Goal: Task Accomplishment & Management: Manage account settings

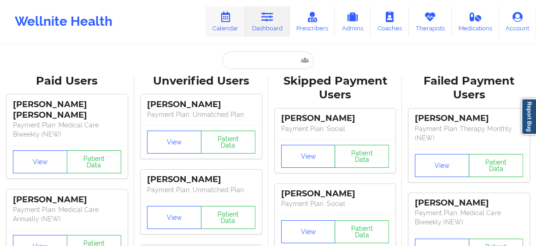
click at [233, 24] on link "Calendar" at bounding box center [225, 21] width 40 height 30
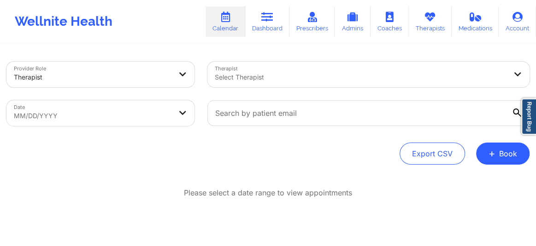
click at [240, 75] on div at bounding box center [361, 77] width 292 height 11
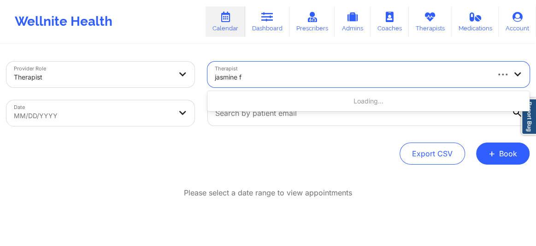
type input "jasmine fe"
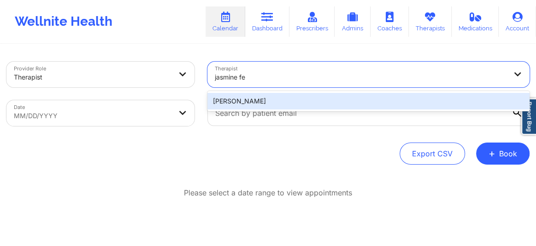
click at [245, 102] on div "[PERSON_NAME]" at bounding box center [368, 101] width 322 height 17
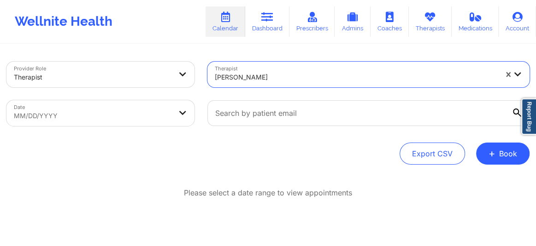
click at [99, 119] on body "Wellnite Health Calendar Dashboard Prescribers Admins Coaches Therapists Medica…" at bounding box center [268, 123] width 536 height 246
select select "2025-8"
select select "2025-9"
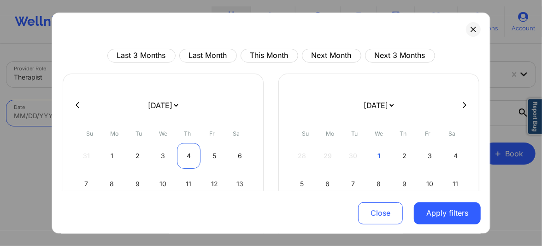
scroll to position [119, 0]
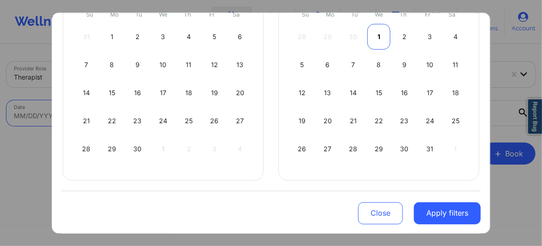
click at [377, 37] on div "1" at bounding box center [378, 37] width 23 height 26
select select "2025-9"
select select "2025-10"
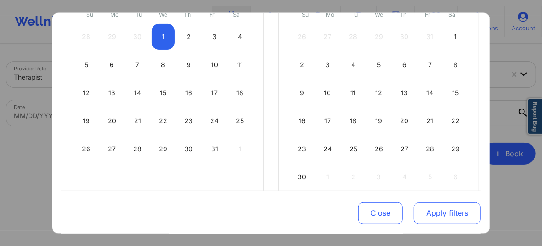
select select "2025-9"
select select "2025-10"
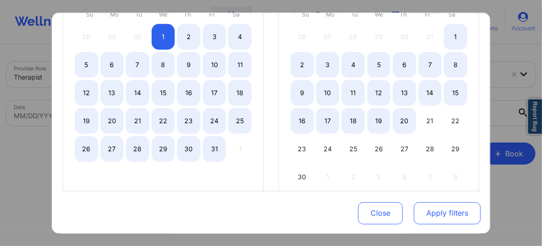
click at [440, 208] on button "Apply filters" at bounding box center [447, 213] width 67 height 22
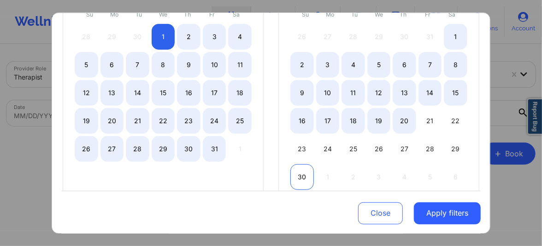
select select "2025-9"
select select "2025-10"
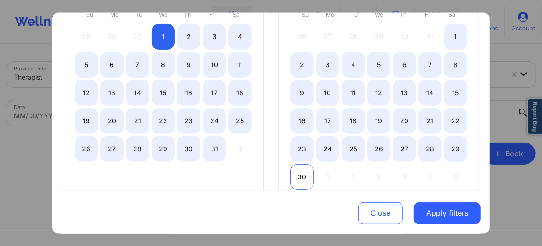
click at [304, 177] on div "30" at bounding box center [301, 177] width 23 height 26
select select "2025-9"
select select "2025-10"
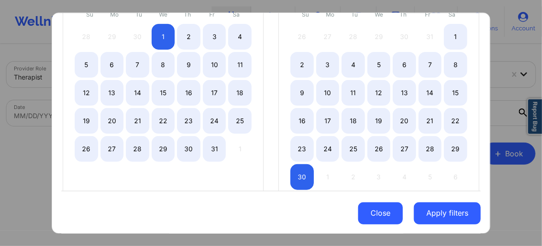
click at [369, 215] on button "Close" at bounding box center [380, 213] width 45 height 22
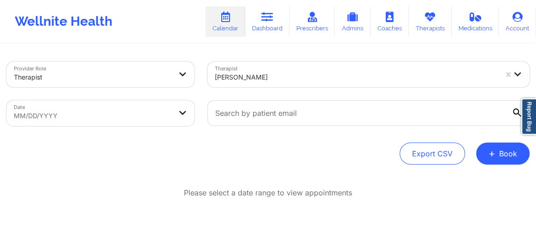
click at [140, 119] on body "Wellnite Health Calendar Dashboard Prescribers Admins Coaches Therapists Medica…" at bounding box center [268, 123] width 536 height 246
select select "2025-8"
select select "2025-9"
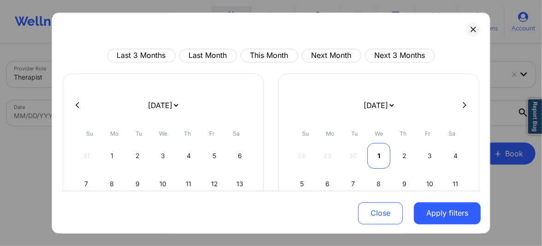
click at [374, 147] on div "1" at bounding box center [378, 156] width 23 height 26
select select "2025-9"
select select "2025-10"
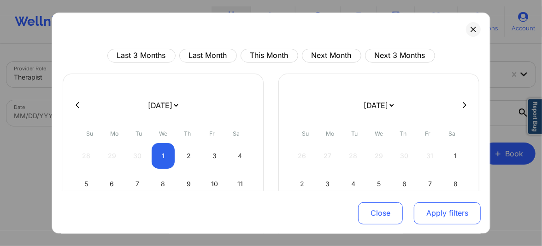
select select "2025-9"
select select "2025-10"
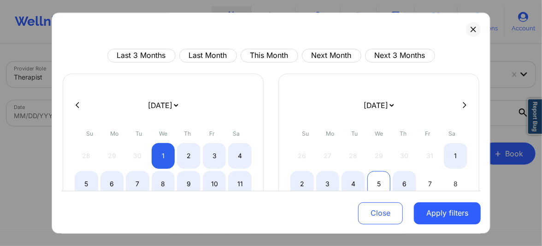
select select "2025-9"
select select "2025-10"
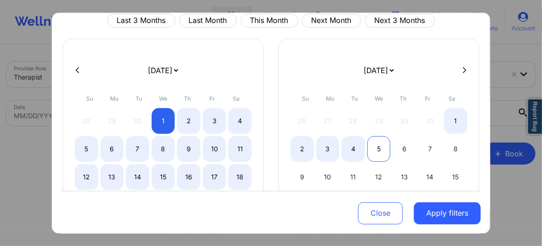
scroll to position [76, 0]
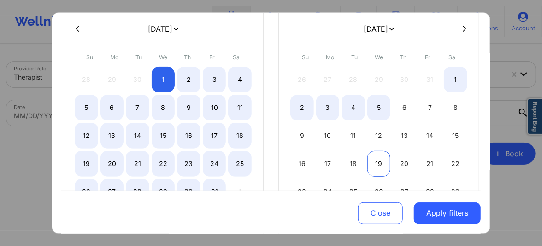
select select "2025-9"
select select "2025-10"
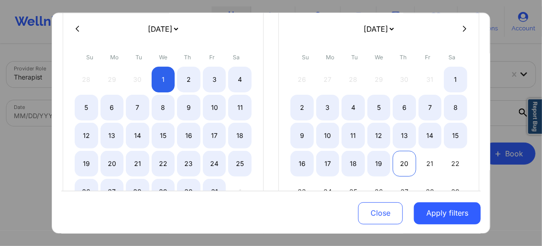
select select "2025-9"
select select "2025-10"
select select "2025-9"
select select "2025-10"
select select "2025-9"
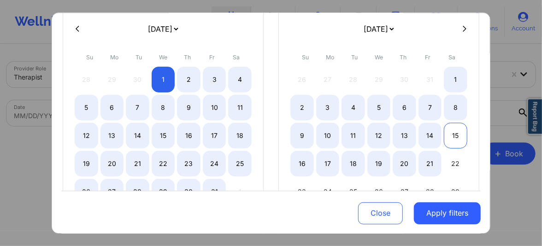
select select "2025-10"
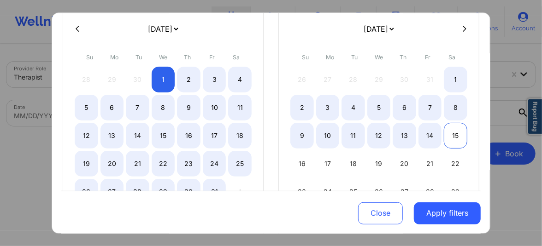
click at [452, 131] on div "15" at bounding box center [455, 136] width 23 height 26
select select "2025-9"
select select "2025-10"
click at [452, 131] on div "15" at bounding box center [455, 136] width 23 height 26
select select "2025-10"
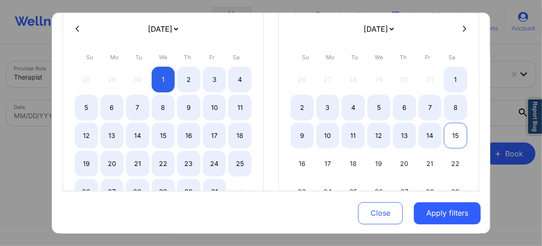
select select "2025-11"
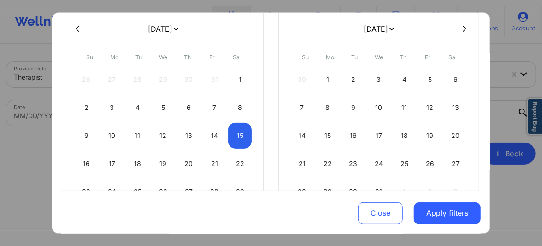
select select "2025-10"
select select "2025-11"
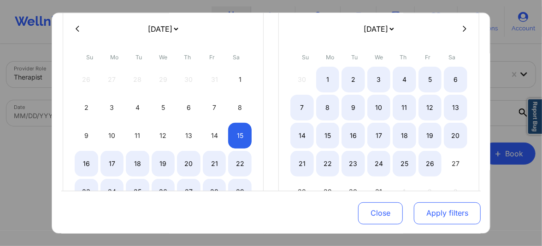
click at [431, 216] on button "Apply filters" at bounding box center [447, 213] width 67 height 22
click at [445, 214] on button "Apply filters" at bounding box center [447, 213] width 67 height 22
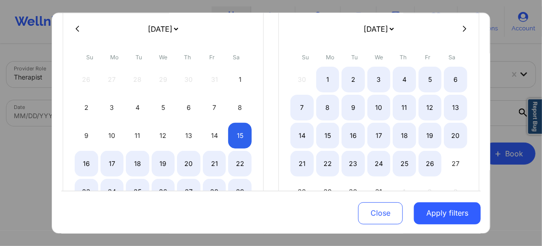
select select "2025-10"
select select "2025-11"
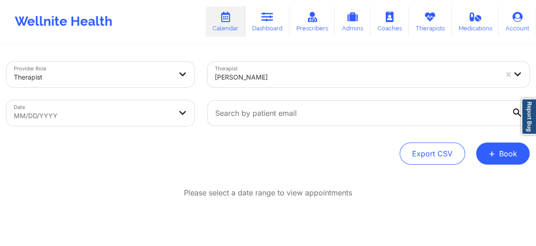
click at [141, 115] on body "Wellnite Health Calendar Dashboard Prescribers Admins Coaches Therapists Medica…" at bounding box center [268, 123] width 536 height 246
select select "2025-8"
select select "2025-9"
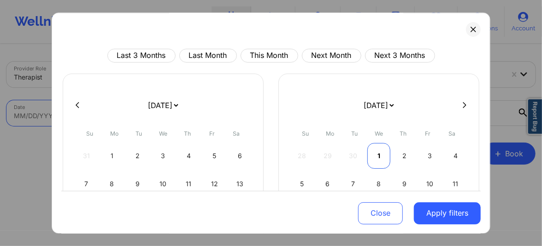
click at [376, 159] on div "1" at bounding box center [378, 156] width 23 height 26
select select "2025-9"
select select "2025-10"
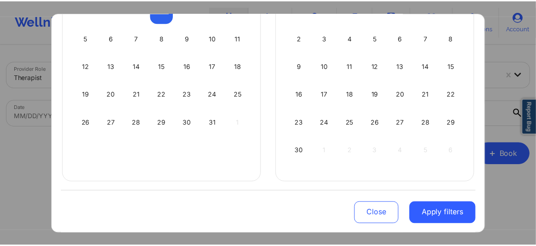
scroll to position [147, 0]
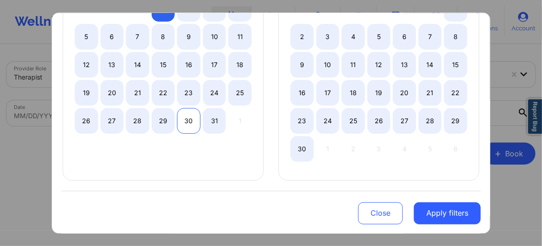
select select "2025-9"
select select "2025-10"
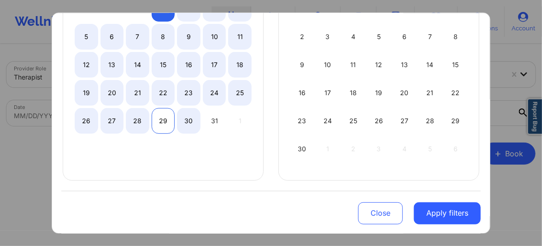
select select "2025-9"
select select "2025-10"
click at [161, 123] on div "29" at bounding box center [163, 121] width 23 height 26
select select "2025-9"
select select "2025-10"
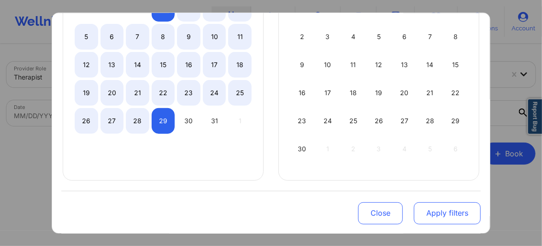
click at [442, 212] on button "Apply filters" at bounding box center [447, 213] width 67 height 22
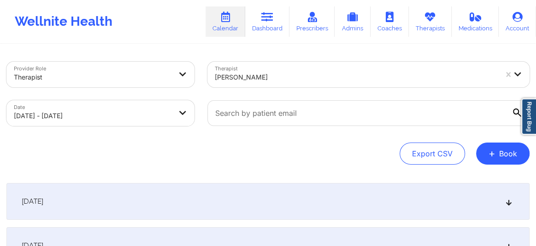
click at [506, 202] on icon at bounding box center [509, 202] width 8 height 6
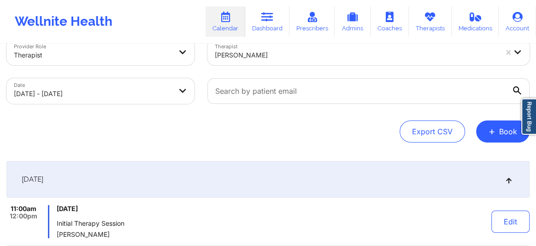
scroll to position [0, 0]
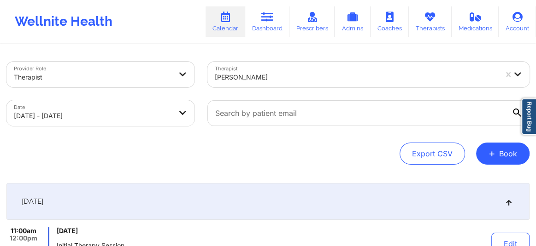
click at [259, 76] on div at bounding box center [356, 77] width 282 height 11
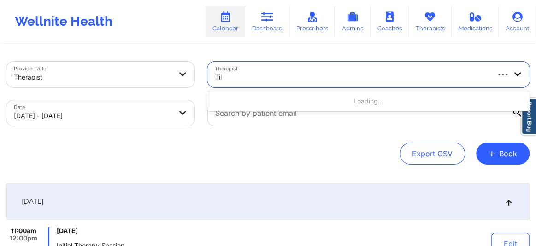
type input "Tila"
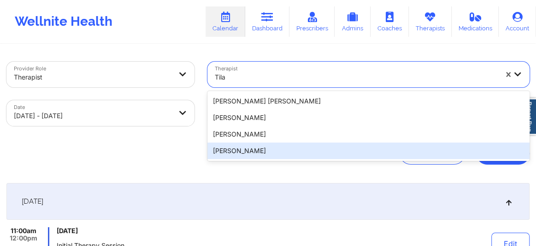
click at [266, 160] on div "[PERSON_NAME] [PERSON_NAME] [PERSON_NAME] [PERSON_NAME] Tila [PERSON_NAME]" at bounding box center [368, 126] width 322 height 70
click at [267, 156] on div "[PERSON_NAME]" at bounding box center [368, 151] width 322 height 17
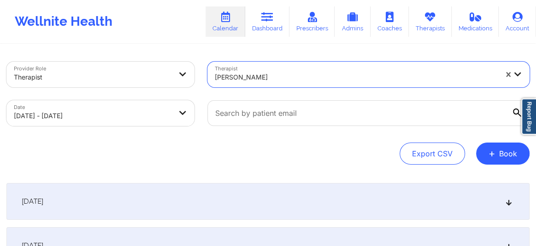
click at [505, 204] on icon at bounding box center [509, 202] width 8 height 6
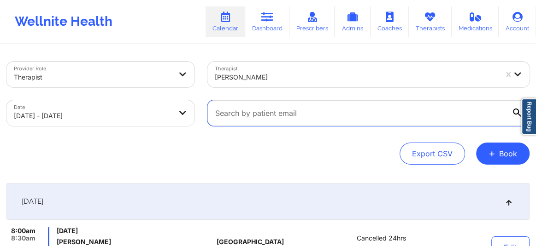
click at [329, 115] on input "text" at bounding box center [368, 113] width 322 height 26
paste input "[EMAIL_ADDRESS][DOMAIN_NAME]"
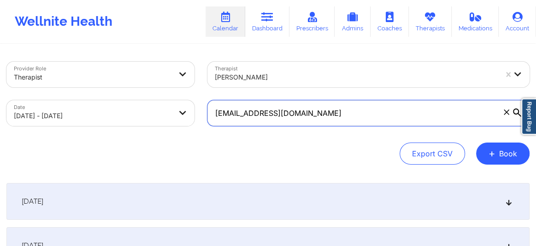
type input "[EMAIL_ADDRESS][DOMAIN_NAME]"
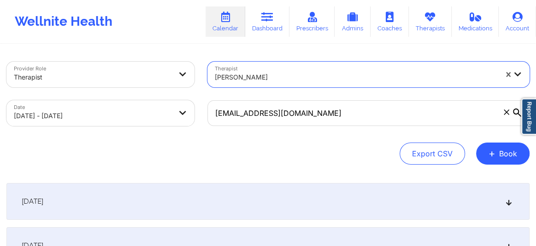
click at [341, 80] on div at bounding box center [356, 77] width 282 height 11
click at [509, 76] on div at bounding box center [518, 75] width 22 height 26
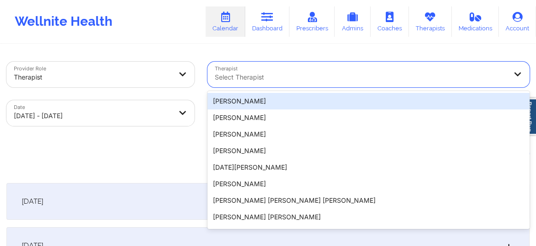
click at [306, 78] on div at bounding box center [361, 77] width 292 height 11
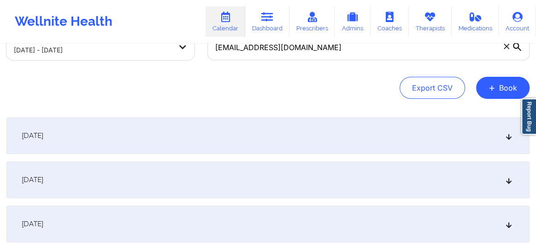
scroll to position [70, 0]
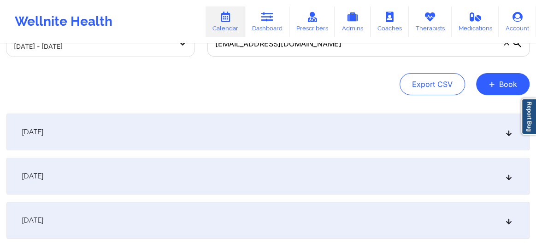
click at [506, 131] on icon at bounding box center [509, 132] width 8 height 6
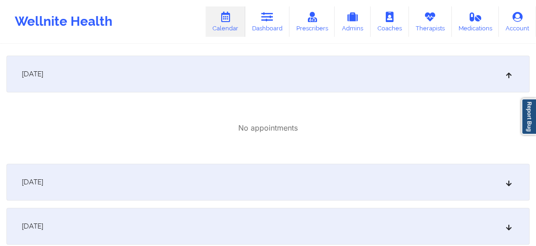
scroll to position [133, 0]
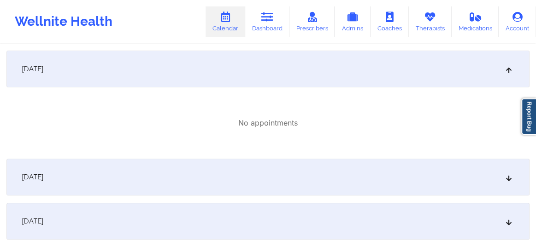
click at [505, 178] on icon at bounding box center [509, 177] width 8 height 6
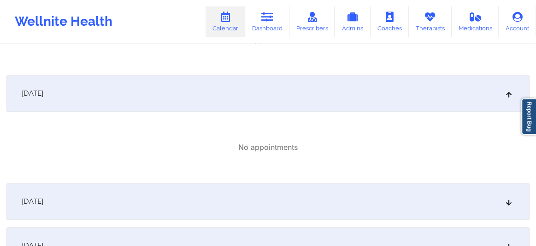
click at [508, 204] on icon at bounding box center [509, 202] width 8 height 6
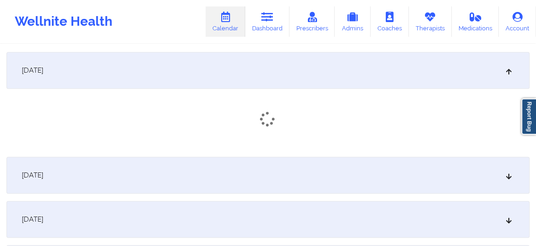
scroll to position [369, 0]
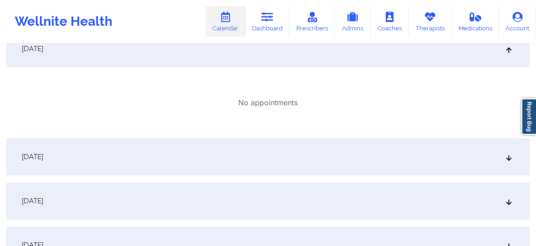
click at [508, 160] on icon at bounding box center [509, 157] width 8 height 6
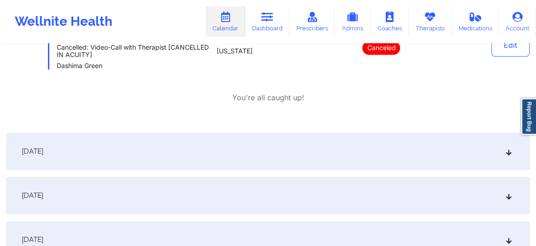
scroll to position [537, 0]
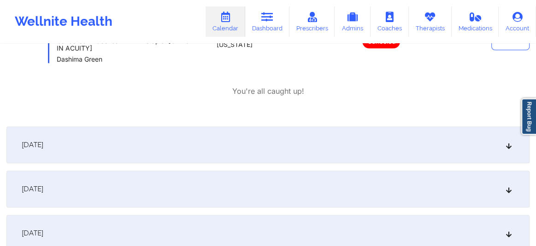
click at [507, 147] on icon at bounding box center [509, 145] width 8 height 6
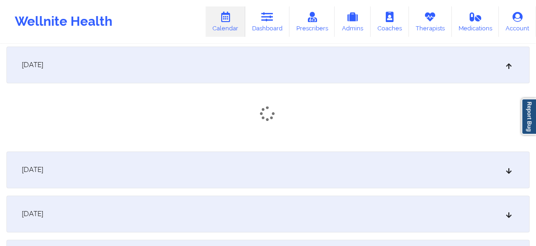
scroll to position [621, 0]
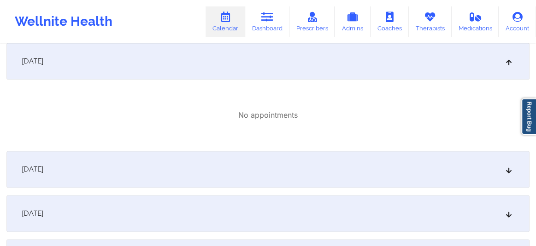
click at [506, 171] on icon at bounding box center [509, 169] width 8 height 6
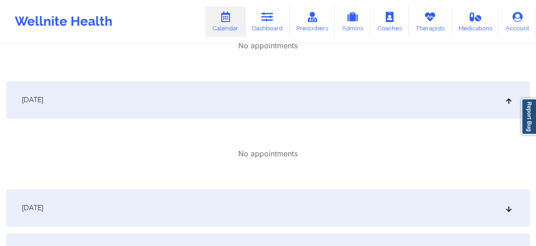
scroll to position [725, 0]
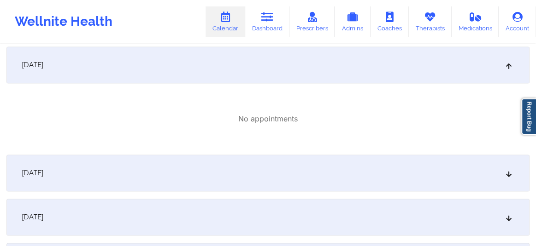
click at [500, 175] on div "[DATE]" at bounding box center [267, 173] width 523 height 37
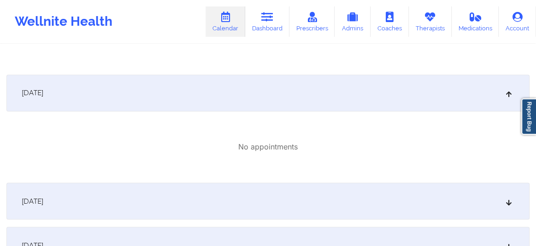
scroll to position [823, 0]
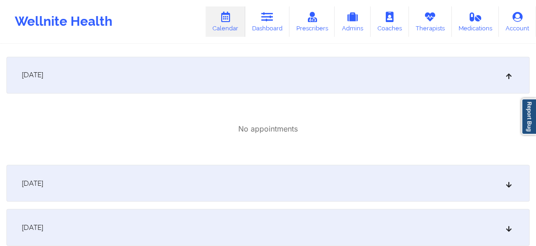
click at [505, 181] on icon at bounding box center [509, 183] width 8 height 6
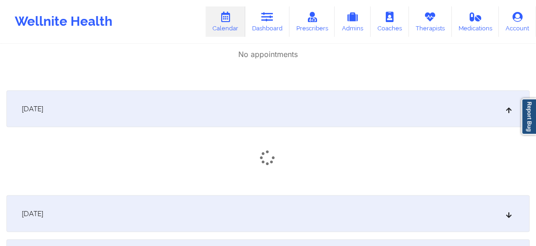
scroll to position [914, 0]
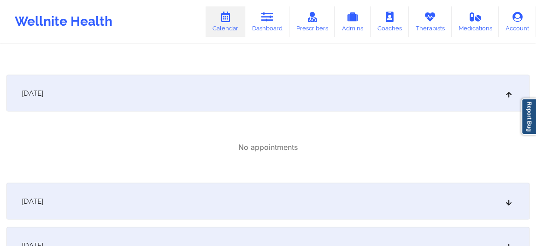
click at [502, 202] on div "[DATE]" at bounding box center [267, 201] width 523 height 37
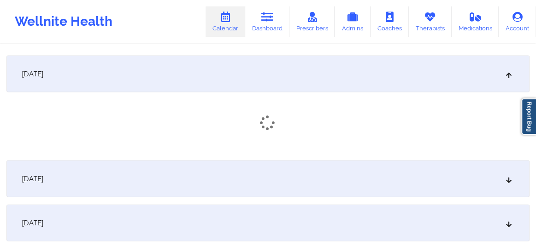
scroll to position [1060, 0]
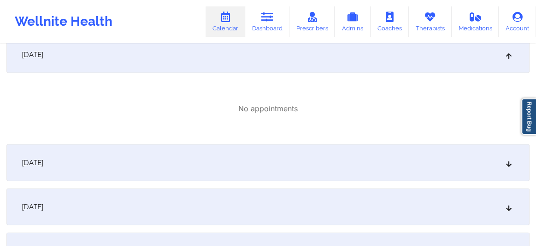
click at [503, 169] on div "[DATE]" at bounding box center [267, 163] width 523 height 37
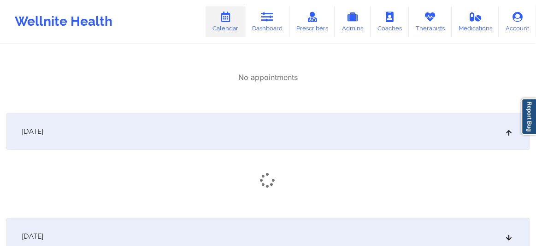
scroll to position [1207, 0]
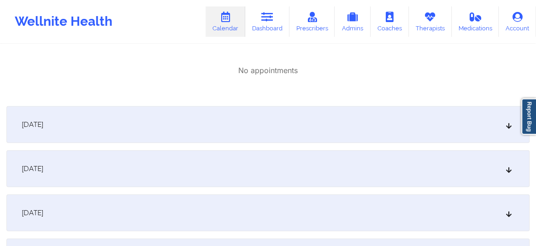
click at [502, 138] on div "[DATE]" at bounding box center [267, 124] width 523 height 37
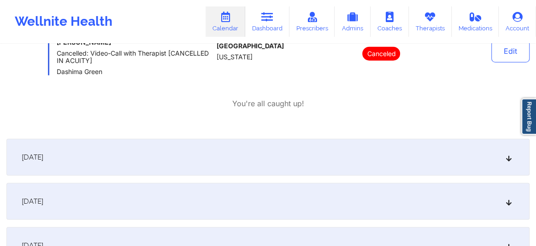
scroll to position [1340, 0]
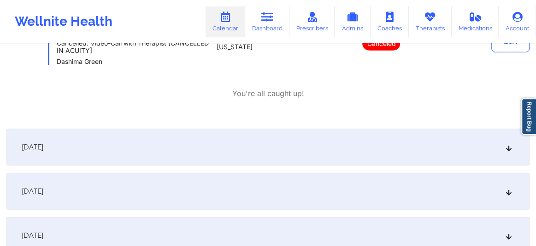
click at [502, 152] on div "[DATE]" at bounding box center [267, 147] width 523 height 37
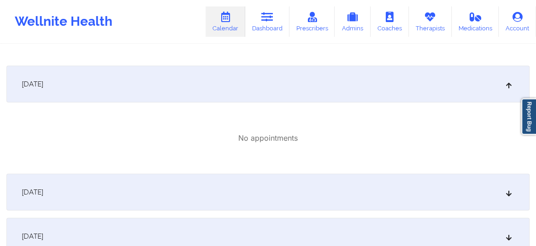
scroll to position [1416, 0]
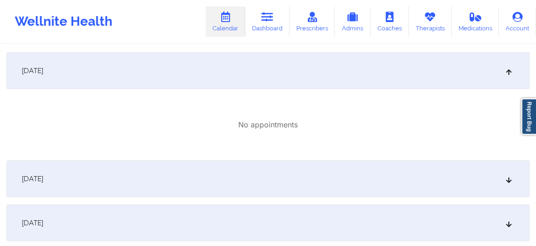
click at [511, 184] on div "[DATE]" at bounding box center [267, 179] width 523 height 37
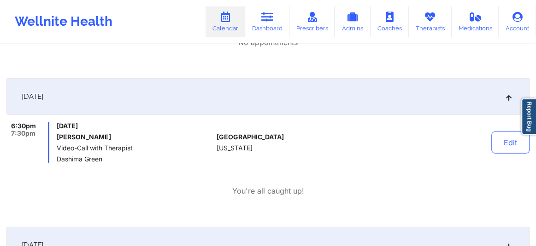
scroll to position [1493, 0]
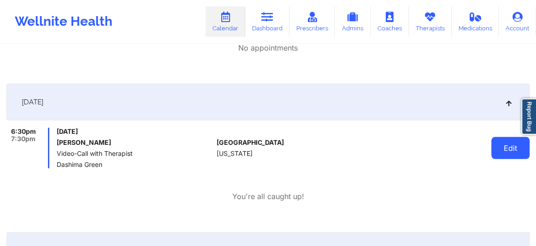
click at [512, 150] on button "Edit" at bounding box center [510, 148] width 38 height 22
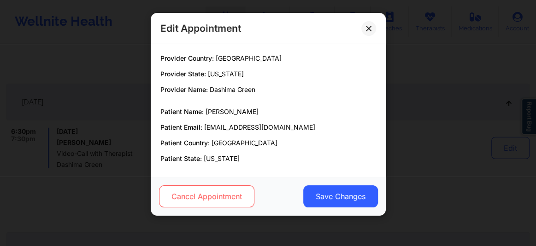
click at [222, 193] on button "Cancel Appointment" at bounding box center [205, 197] width 95 height 22
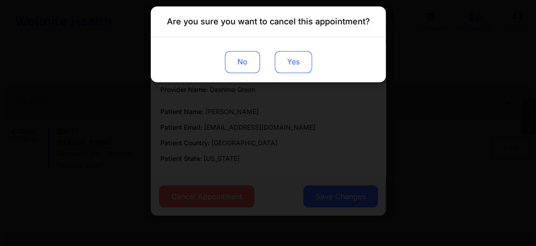
click at [297, 61] on button "Yes" at bounding box center [292, 62] width 37 height 22
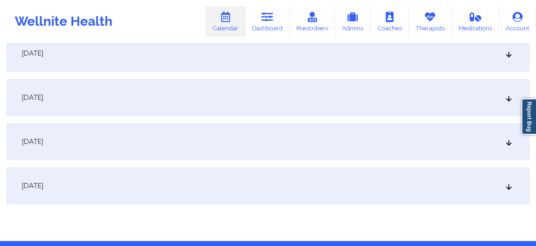
scroll to position [2204, 0]
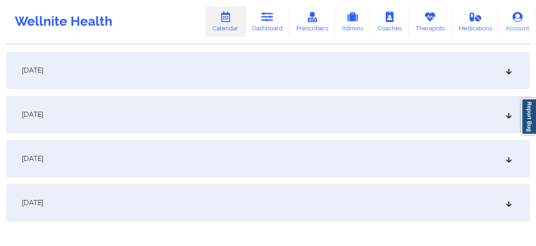
click at [508, 205] on icon at bounding box center [509, 203] width 8 height 6
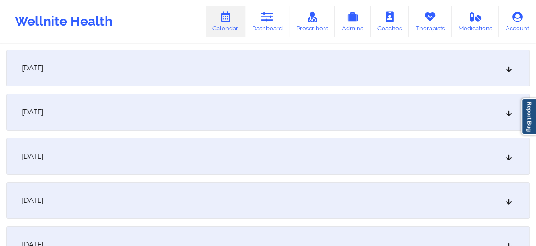
scroll to position [1884, 0]
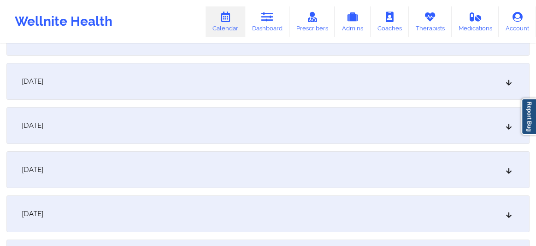
click at [509, 129] on icon at bounding box center [509, 126] width 8 height 6
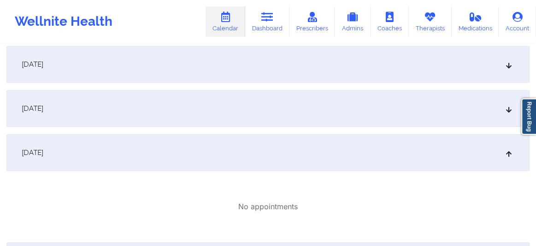
scroll to position [1828, 0]
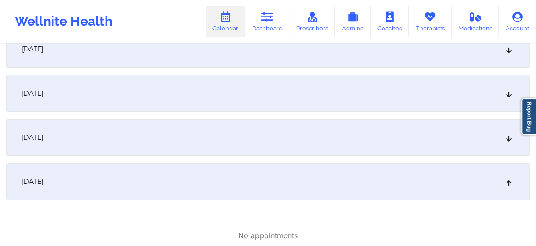
click at [507, 141] on icon at bounding box center [509, 137] width 8 height 6
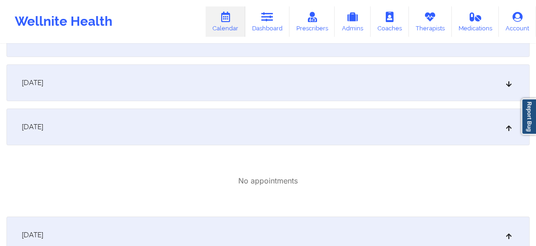
scroll to position [1869, 0]
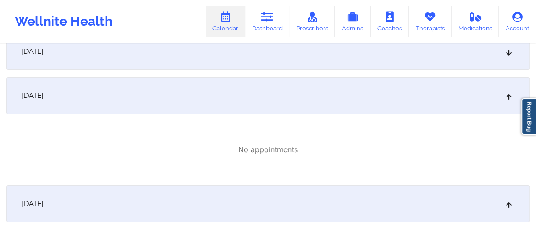
click at [506, 206] on icon at bounding box center [509, 204] width 8 height 6
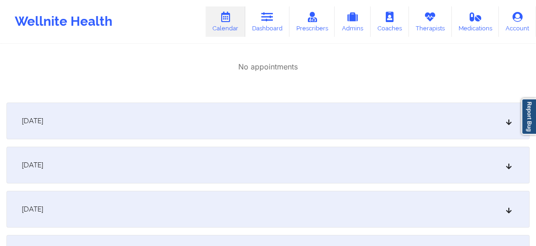
scroll to position [1953, 0]
click at [509, 165] on icon at bounding box center [509, 165] width 8 height 6
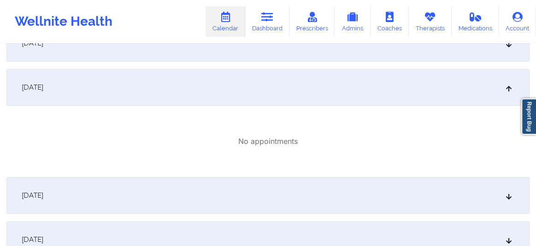
click at [505, 196] on icon at bounding box center [509, 196] width 8 height 6
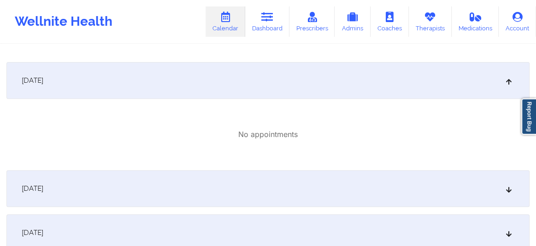
scroll to position [2149, 0]
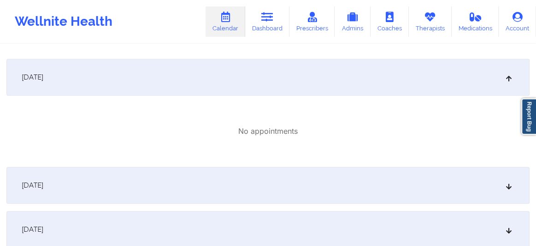
click at [508, 188] on icon at bounding box center [509, 185] width 8 height 6
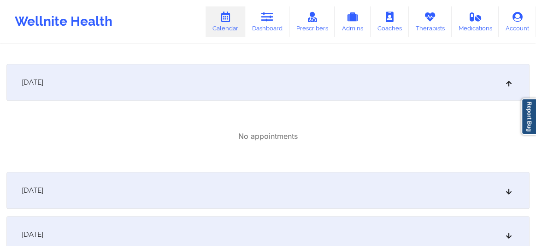
scroll to position [2253, 0]
click at [508, 188] on icon at bounding box center [509, 189] width 8 height 6
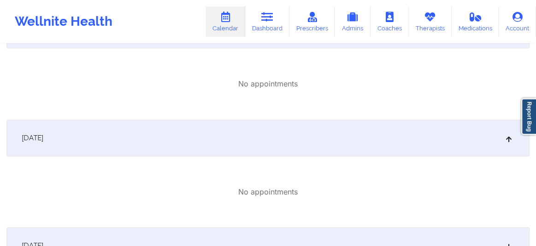
scroll to position [2379, 0]
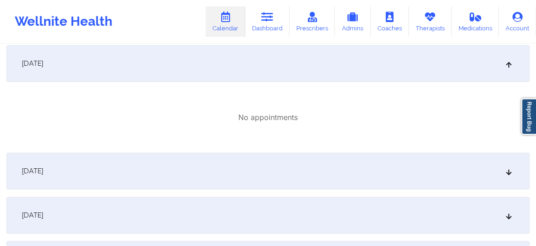
click at [506, 180] on div "[DATE]" at bounding box center [267, 171] width 523 height 37
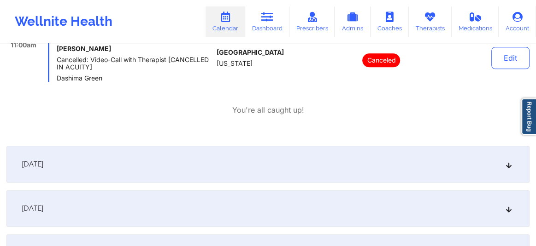
scroll to position [2534, 0]
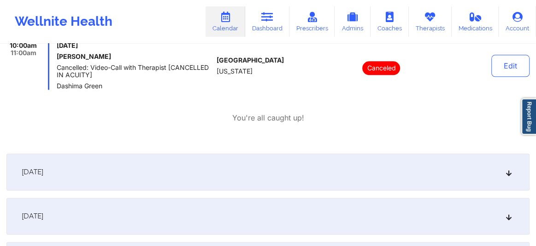
click at [510, 177] on div "[DATE]" at bounding box center [267, 172] width 523 height 37
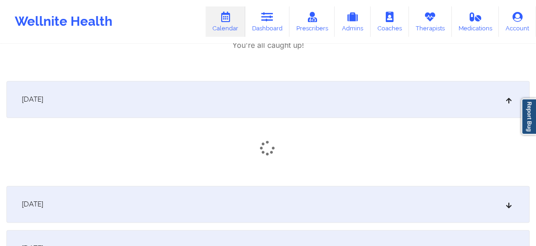
scroll to position [2653, 0]
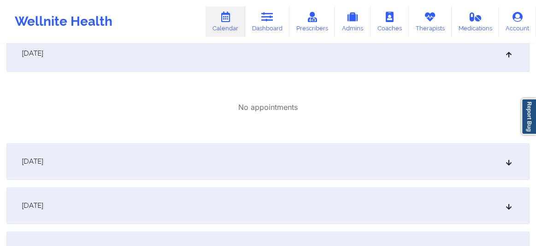
click at [514, 170] on div "[DATE]" at bounding box center [267, 161] width 523 height 37
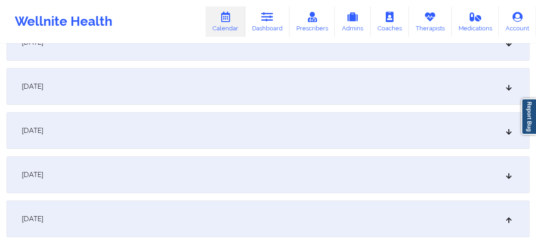
scroll to position [1746, 0]
click at [515, 178] on div "[DATE]" at bounding box center [267, 175] width 523 height 37
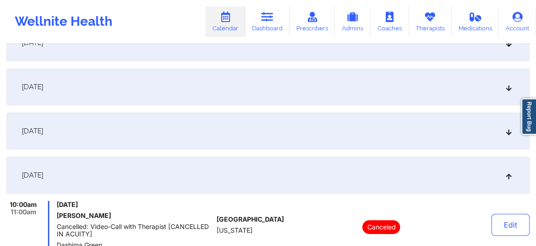
click at [504, 132] on div "[DATE]" at bounding box center [267, 131] width 523 height 37
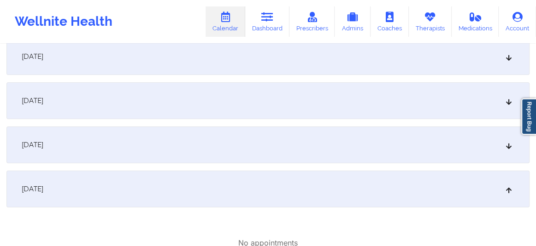
scroll to position [1683, 0]
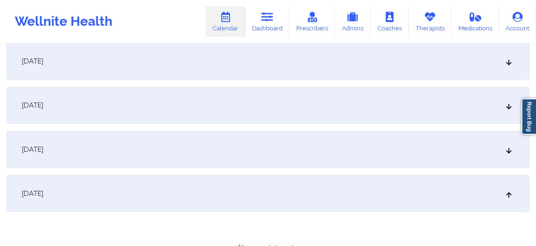
click at [505, 149] on icon at bounding box center [509, 149] width 8 height 6
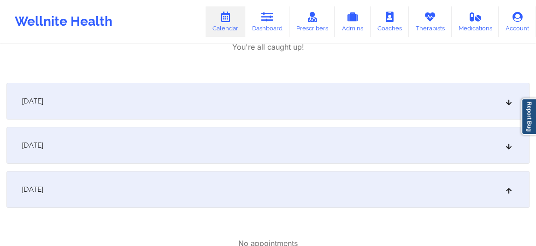
scroll to position [1627, 0]
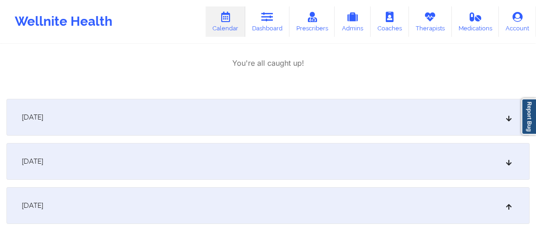
click at [508, 161] on icon at bounding box center [509, 161] width 8 height 6
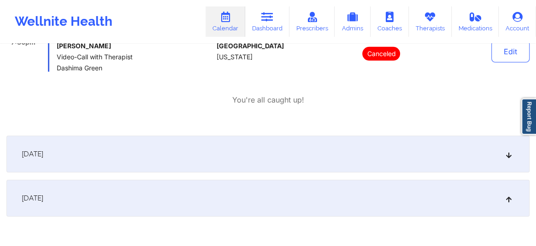
scroll to position [1578, 0]
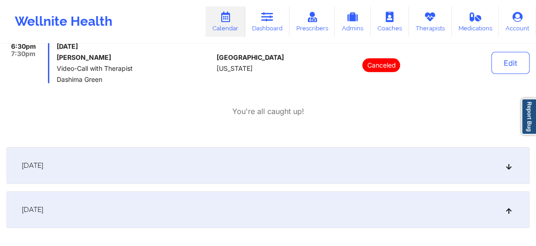
click at [508, 167] on icon at bounding box center [509, 166] width 8 height 6
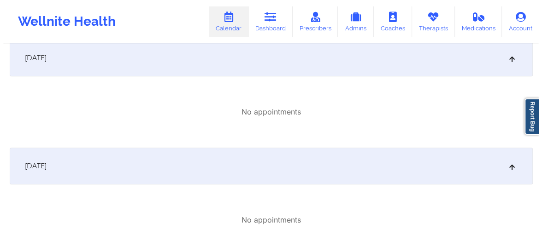
scroll to position [0, 0]
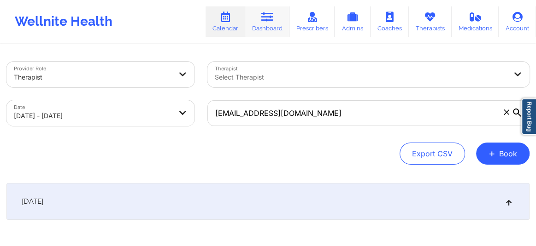
click at [269, 19] on icon at bounding box center [267, 17] width 12 height 10
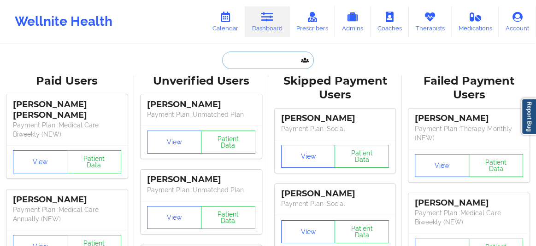
click at [244, 66] on input "text" at bounding box center [267, 61] width 91 height 18
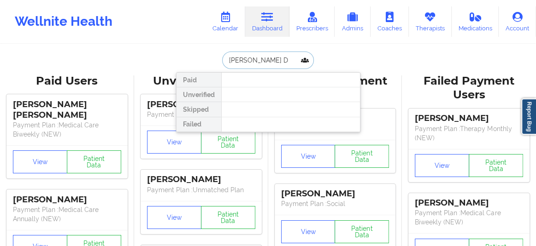
type input "[PERSON_NAME] Di"
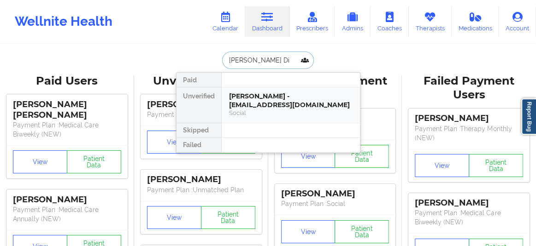
click at [255, 108] on div "[PERSON_NAME] - [EMAIL_ADDRESS][DOMAIN_NAME]" at bounding box center [290, 100] width 123 height 17
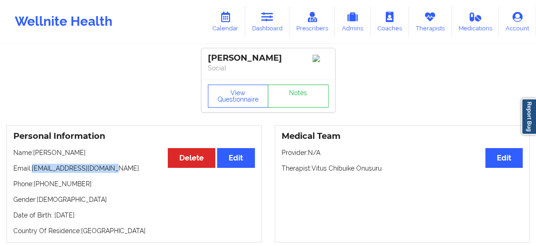
drag, startPoint x: 111, startPoint y: 171, endPoint x: 33, endPoint y: 168, distance: 78.4
click at [33, 168] on p "Email: [EMAIL_ADDRESS][DOMAIN_NAME]" at bounding box center [133, 168] width 241 height 9
copy p "[EMAIL_ADDRESS][DOMAIN_NAME]"
click at [221, 11] on link "Calendar" at bounding box center [225, 21] width 40 height 30
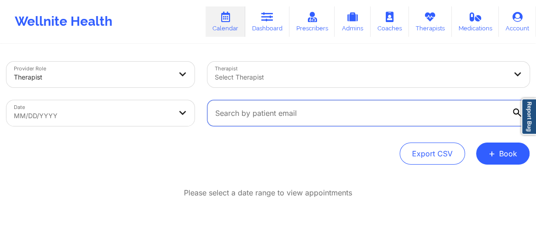
click at [255, 116] on input "text" at bounding box center [368, 113] width 322 height 26
paste input "[EMAIL_ADDRESS][DOMAIN_NAME]"
type input "[EMAIL_ADDRESS][DOMAIN_NAME]"
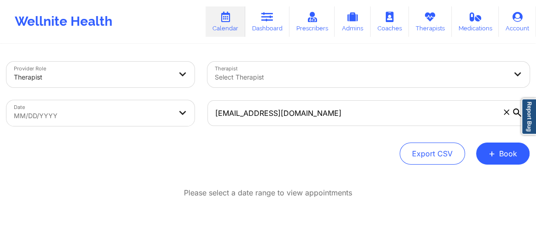
click at [116, 115] on body "Wellnite Health Calendar Dashboard Prescribers Admins Coaches Therapists Medica…" at bounding box center [268, 123] width 536 height 246
select select "2025-8"
select select "2025-9"
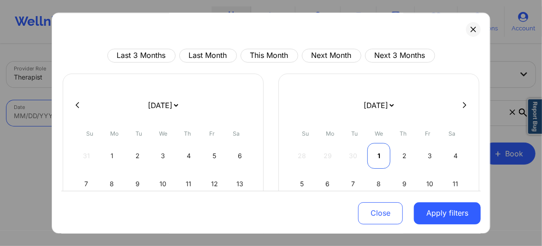
click at [379, 154] on div "1" at bounding box center [378, 156] width 23 height 26
select select "2025-9"
select select "2025-10"
click at [462, 101] on button at bounding box center [464, 105] width 9 height 8
select select "2025-10"
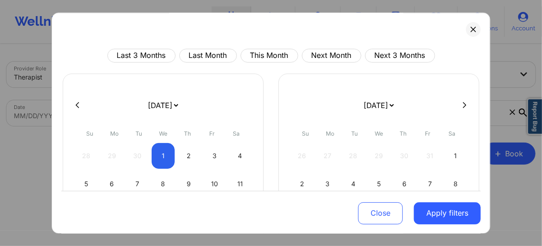
select select "2025-11"
click at [462, 101] on button at bounding box center [464, 105] width 9 height 8
select select "2025-11"
select select "2026-0"
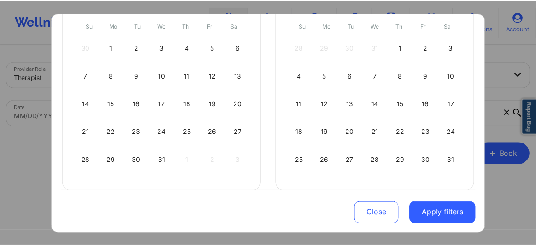
scroll to position [119, 0]
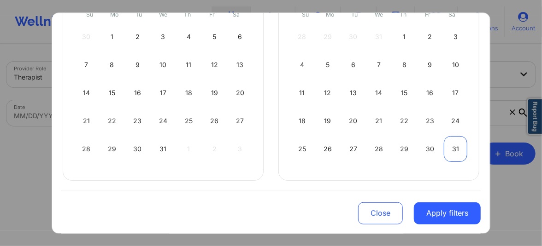
select select "2025-11"
select select "2026-0"
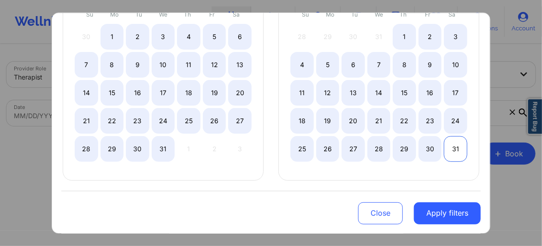
click at [453, 146] on div "31" at bounding box center [455, 149] width 23 height 26
select select "2025-9"
select select "2025-10"
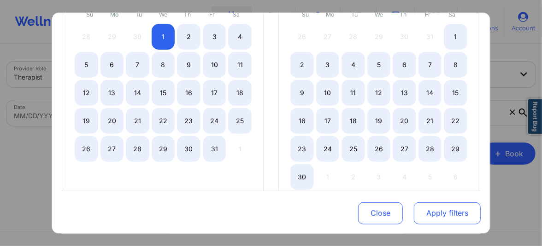
click at [429, 210] on button "Apply filters" at bounding box center [447, 213] width 67 height 22
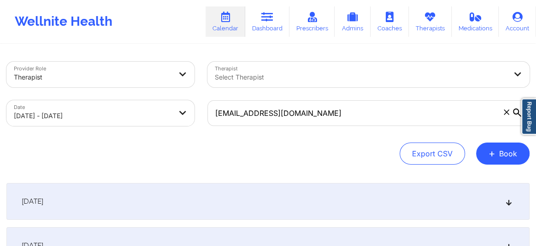
click at [507, 204] on icon at bounding box center [509, 202] width 8 height 6
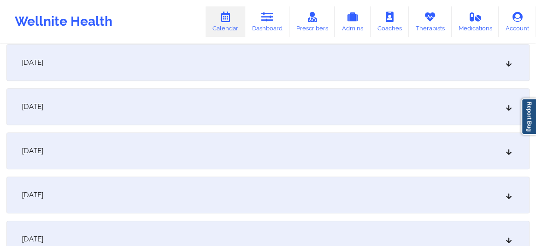
scroll to position [342, 0]
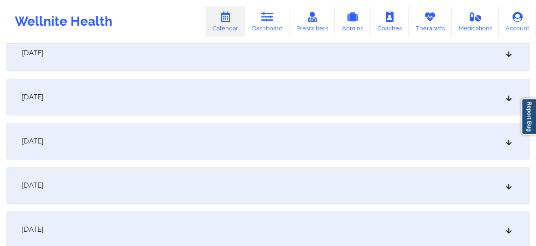
click at [511, 230] on icon at bounding box center [509, 230] width 8 height 6
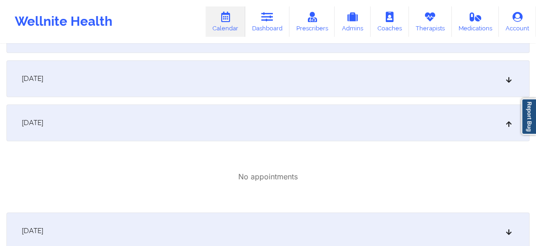
scroll to position [467, 0]
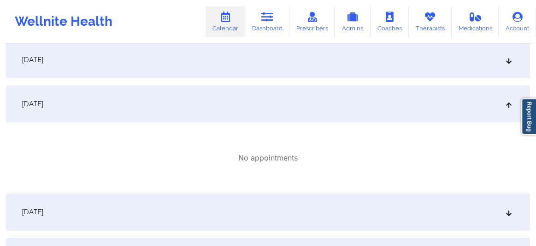
click at [507, 216] on div "[DATE]" at bounding box center [267, 212] width 523 height 37
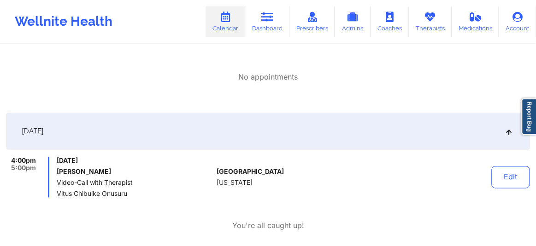
scroll to position [579, 0]
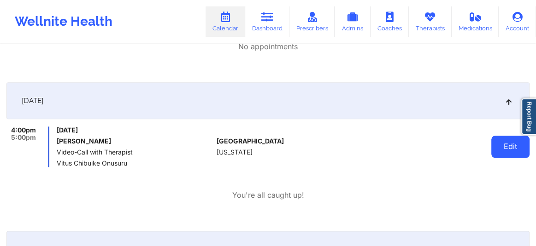
click at [497, 148] on button "Edit" at bounding box center [510, 147] width 38 height 22
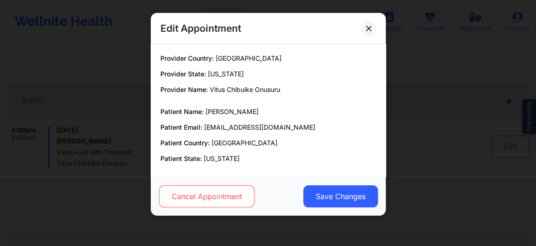
click at [227, 199] on button "Cancel Appointment" at bounding box center [205, 197] width 95 height 22
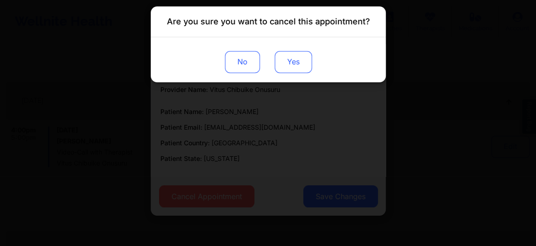
click at [300, 55] on button "Yes" at bounding box center [292, 62] width 37 height 22
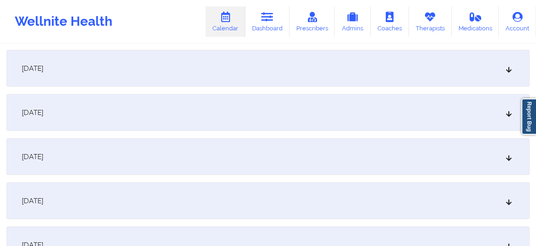
scroll to position [942, 0]
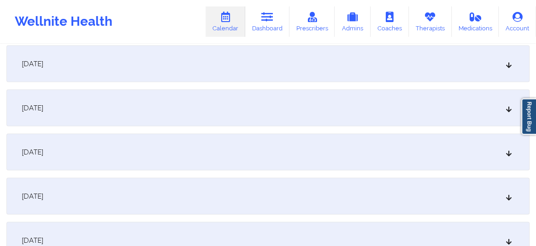
click at [509, 155] on icon at bounding box center [509, 152] width 8 height 6
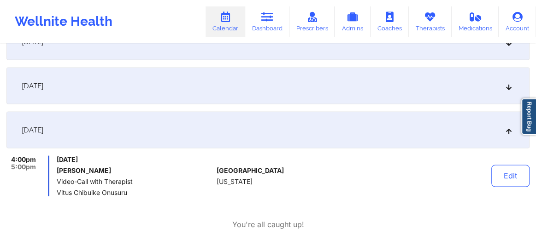
scroll to position [991, 0]
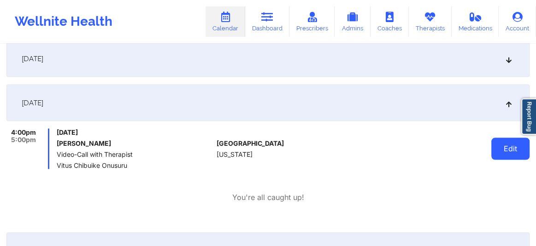
click at [501, 152] on button "Edit" at bounding box center [510, 149] width 38 height 22
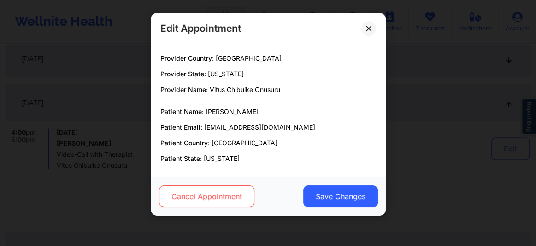
click at [209, 205] on button "Cancel Appointment" at bounding box center [205, 197] width 95 height 22
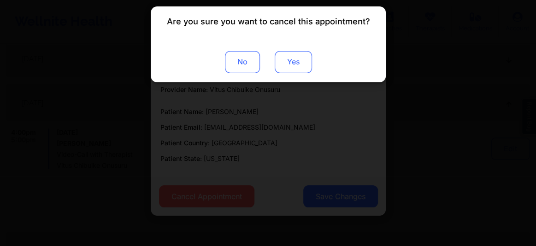
click at [298, 67] on button "Yes" at bounding box center [292, 62] width 37 height 22
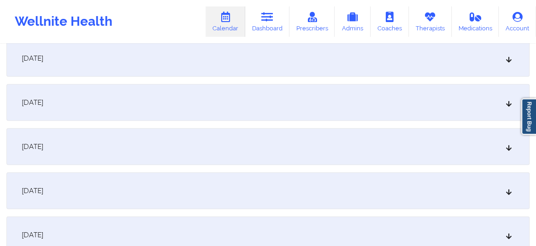
scroll to position [1319, 0]
click at [511, 235] on icon at bounding box center [509, 233] width 8 height 6
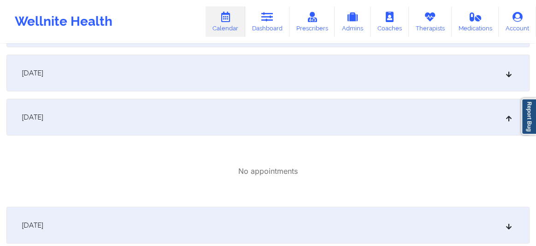
scroll to position [1389, 0]
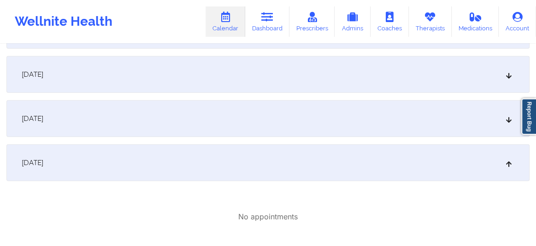
click at [503, 123] on div "[DATE]" at bounding box center [267, 118] width 523 height 37
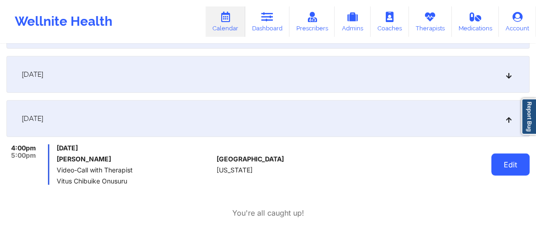
click at [519, 163] on button "Edit" at bounding box center [510, 165] width 38 height 22
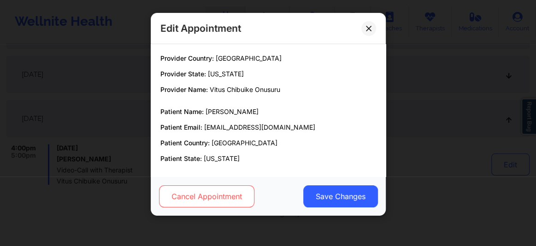
click at [234, 193] on button "Cancel Appointment" at bounding box center [205, 197] width 95 height 22
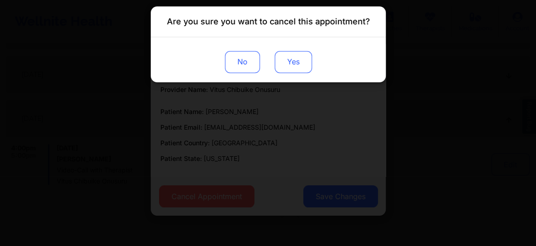
click at [290, 69] on button "Yes" at bounding box center [292, 62] width 37 height 22
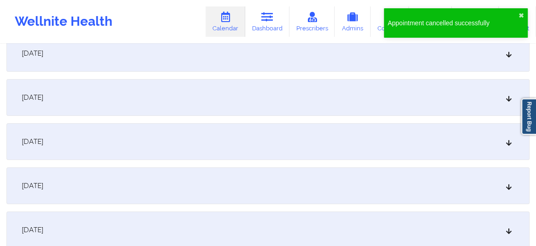
scroll to position [1849, 0]
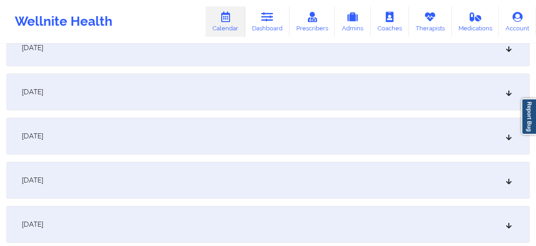
click at [509, 137] on icon at bounding box center [509, 136] width 8 height 6
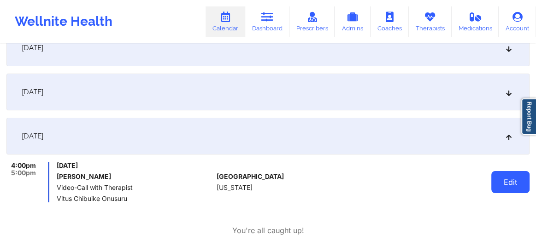
click at [496, 182] on button "Edit" at bounding box center [510, 182] width 38 height 22
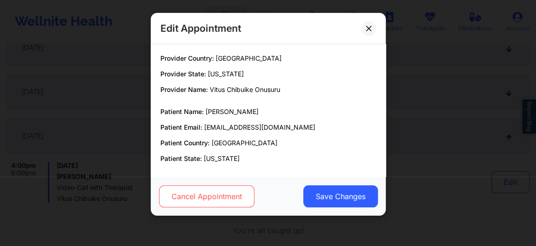
click at [204, 198] on button "Cancel Appointment" at bounding box center [205, 197] width 95 height 22
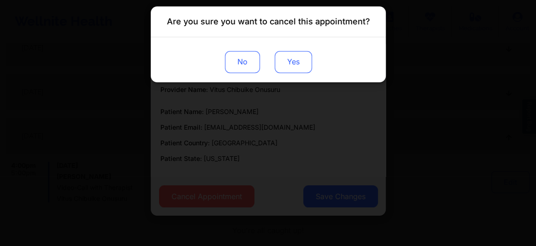
click at [287, 65] on button "Yes" at bounding box center [292, 62] width 37 height 22
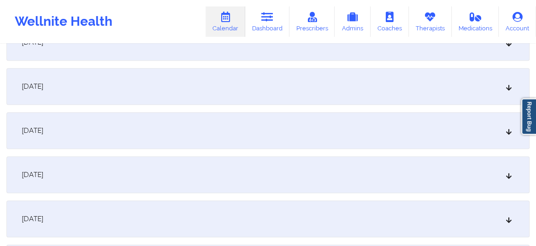
scroll to position [2226, 0]
click at [511, 178] on div "[DATE]" at bounding box center [267, 173] width 523 height 37
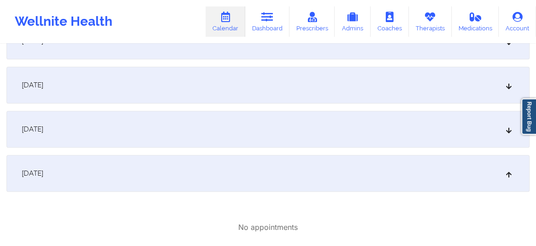
click at [507, 134] on div "[DATE]" at bounding box center [267, 129] width 523 height 37
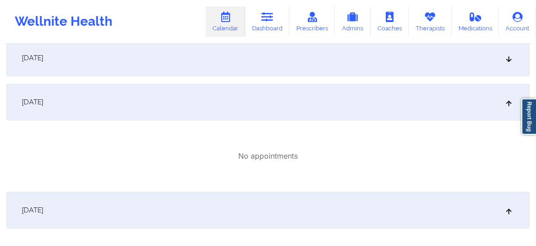
scroll to position [2163, 0]
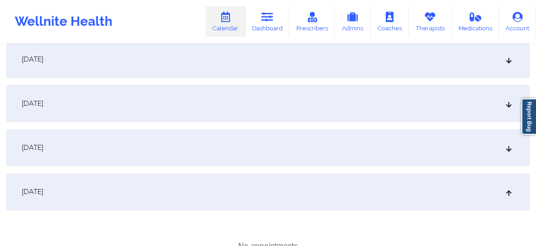
click at [506, 155] on div "[DATE]" at bounding box center [267, 147] width 523 height 37
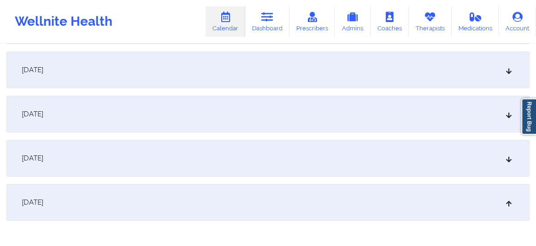
scroll to position [2107, 0]
click at [503, 166] on div "[DATE]" at bounding box center [267, 159] width 523 height 37
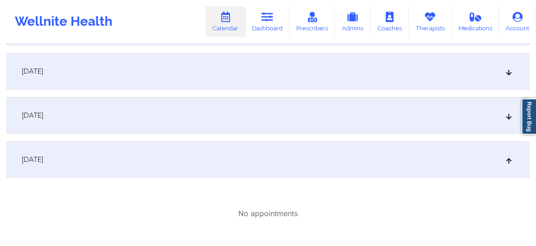
click at [503, 121] on div "[DATE]" at bounding box center [267, 115] width 523 height 37
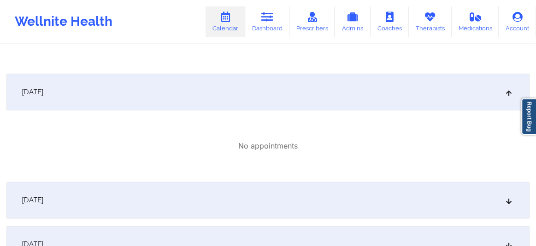
scroll to position [2568, 0]
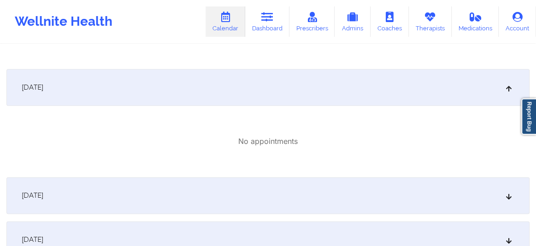
click at [508, 199] on div "[DATE]" at bounding box center [267, 195] width 523 height 37
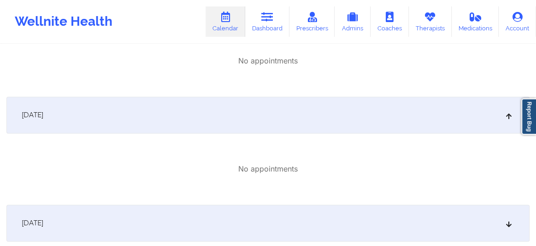
scroll to position [2658, 0]
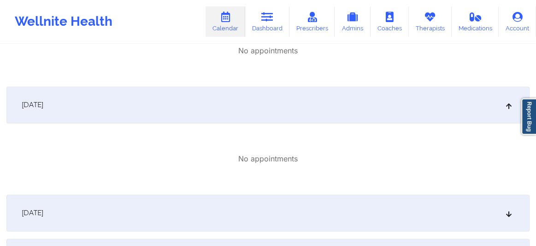
click at [508, 210] on icon at bounding box center [509, 213] width 8 height 6
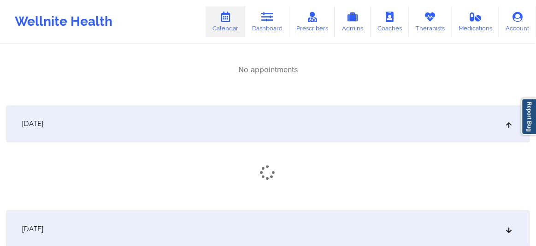
scroll to position [2756, 0]
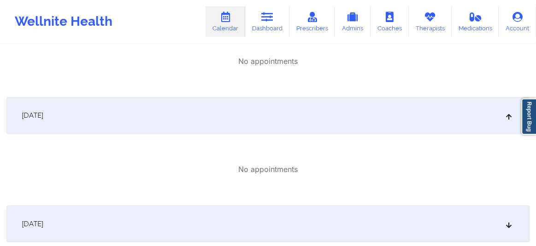
click at [508, 223] on icon at bounding box center [509, 224] width 8 height 6
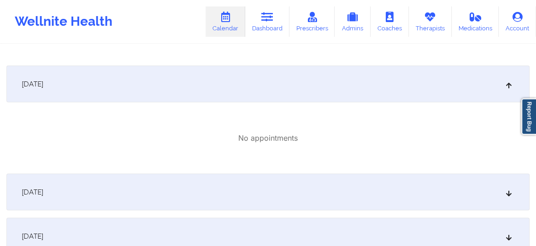
click at [507, 197] on div "[DATE]" at bounding box center [267, 192] width 523 height 37
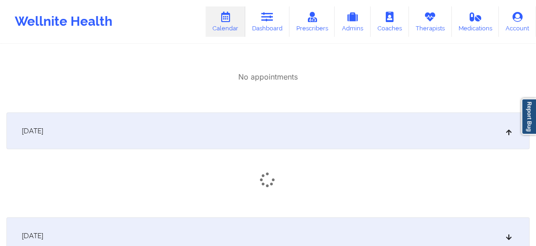
scroll to position [2966, 0]
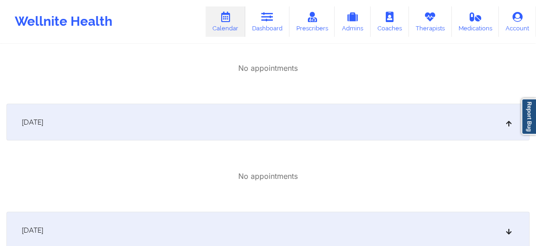
click at [506, 224] on div "[DATE]" at bounding box center [267, 230] width 523 height 37
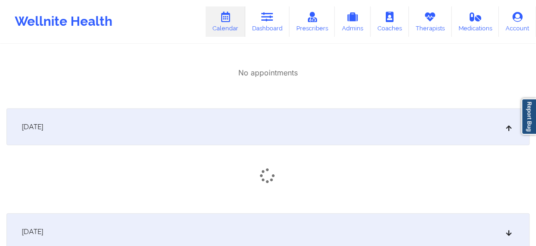
scroll to position [3084, 0]
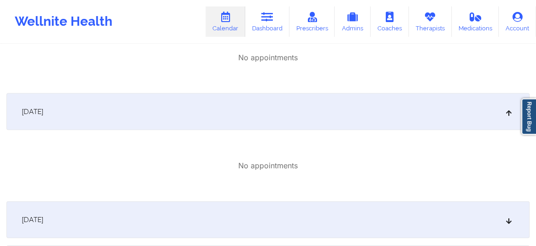
click at [510, 220] on icon at bounding box center [509, 220] width 8 height 6
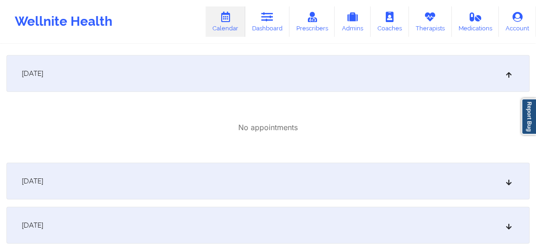
click at [506, 187] on div "[DATE]" at bounding box center [267, 181] width 523 height 37
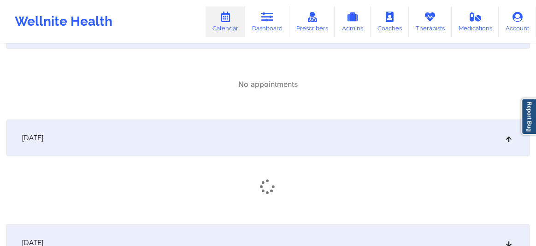
scroll to position [3349, 0]
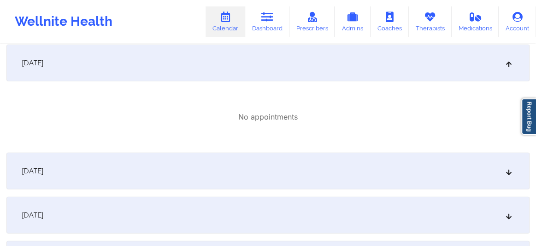
click at [502, 175] on div "[DATE]" at bounding box center [267, 171] width 523 height 37
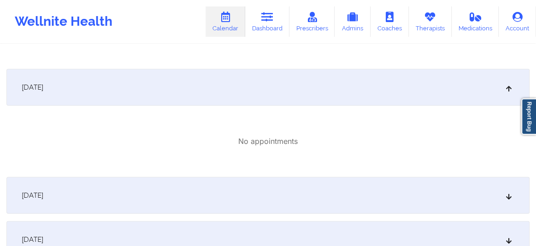
click at [505, 196] on icon at bounding box center [509, 196] width 8 height 6
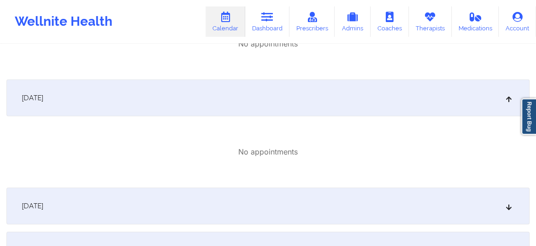
click at [504, 201] on div "[DATE]" at bounding box center [267, 206] width 523 height 37
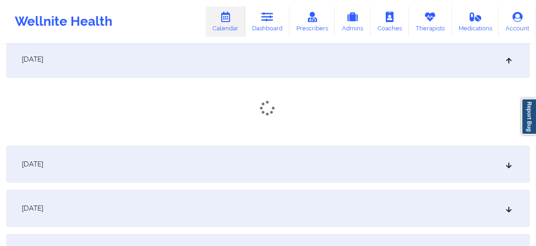
scroll to position [3705, 0]
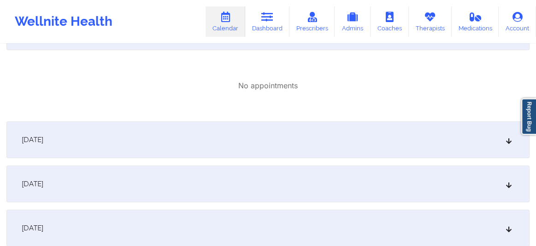
click at [508, 149] on div "[DATE]" at bounding box center [267, 140] width 523 height 37
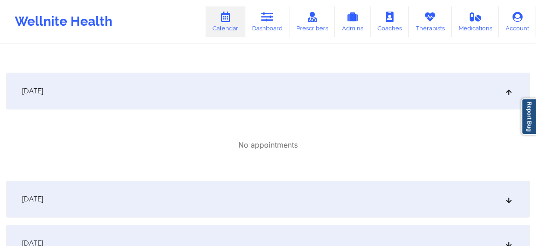
click at [507, 208] on div "[DATE]" at bounding box center [267, 199] width 523 height 37
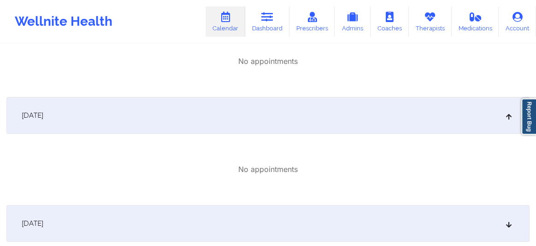
click at [507, 222] on icon at bounding box center [509, 224] width 8 height 6
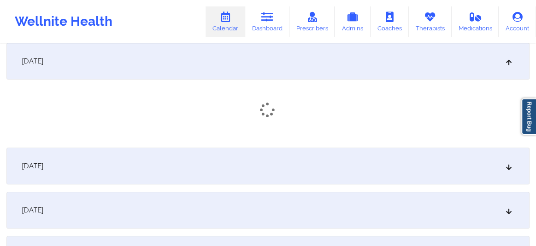
scroll to position [4006, 0]
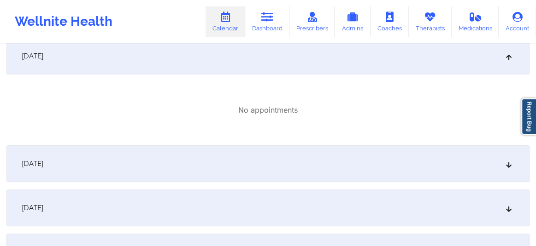
click at [504, 169] on div "[DATE]" at bounding box center [267, 164] width 523 height 37
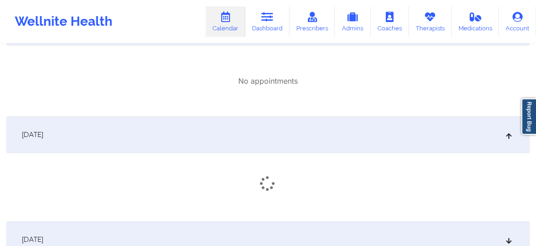
scroll to position [4103, 0]
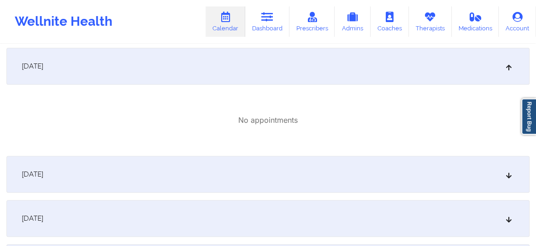
click at [499, 170] on div "[DATE]" at bounding box center [267, 174] width 523 height 37
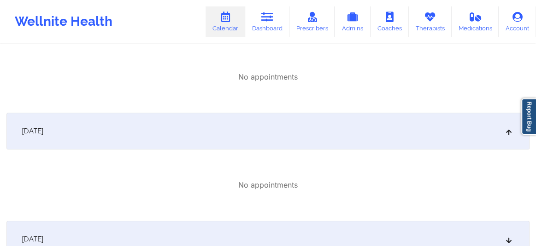
scroll to position [4228, 0]
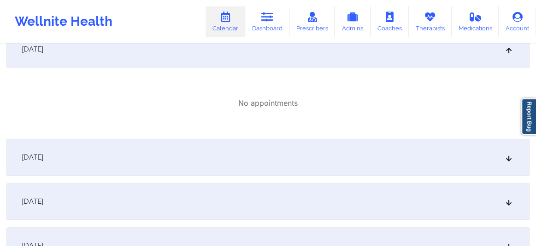
click at [510, 161] on icon at bounding box center [509, 157] width 8 height 6
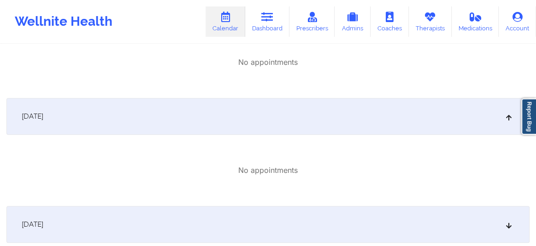
scroll to position [4382, 0]
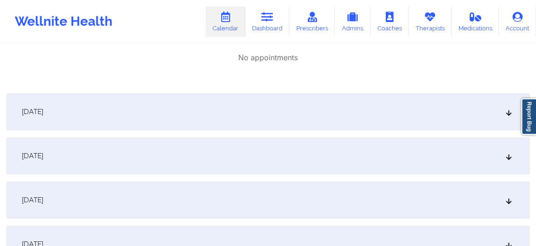
click at [509, 153] on icon at bounding box center [509, 156] width 8 height 6
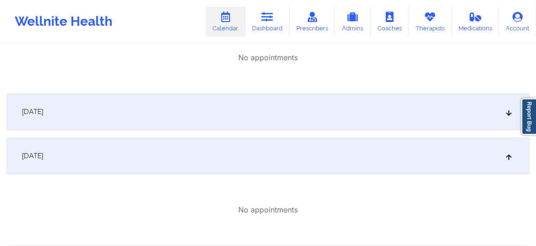
click at [504, 117] on div "[DATE]" at bounding box center [267, 111] width 523 height 37
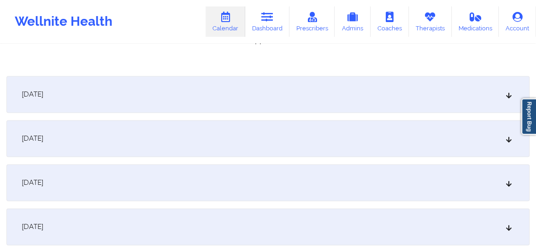
scroll to position [4622, 0]
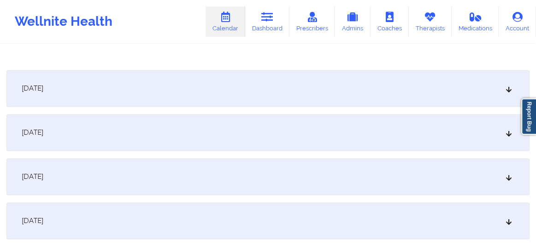
click at [510, 143] on div "[DATE]" at bounding box center [267, 132] width 523 height 37
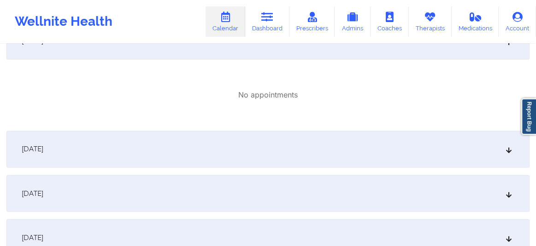
scroll to position [4720, 0]
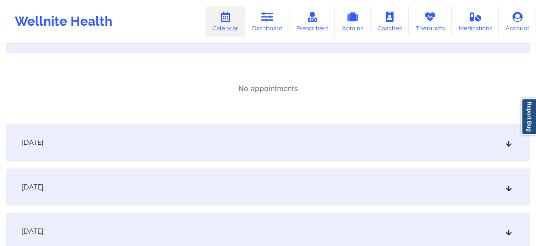
click at [502, 143] on div "[DATE]" at bounding box center [267, 142] width 523 height 37
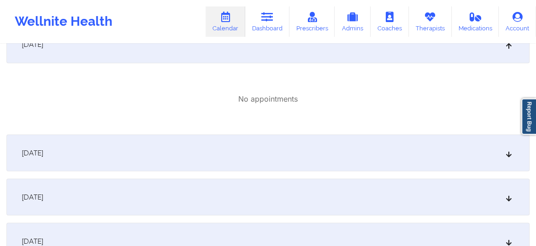
scroll to position [4825, 0]
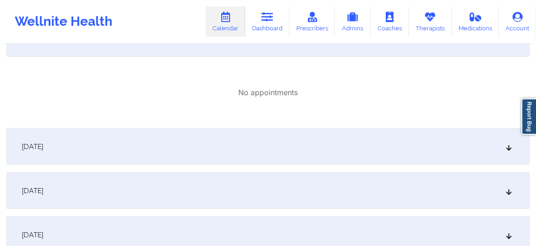
click at [507, 184] on div "[DATE]" at bounding box center [267, 190] width 523 height 37
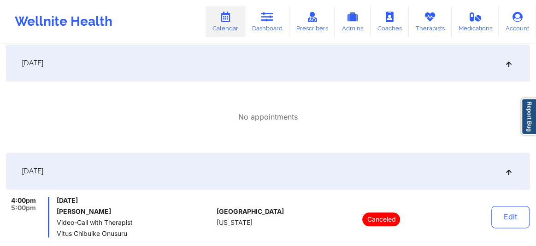
scroll to position [0, 0]
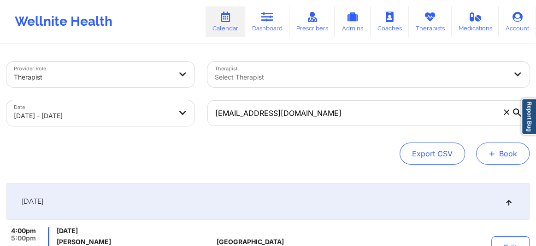
click at [498, 157] on button "+ Book" at bounding box center [502, 154] width 53 height 22
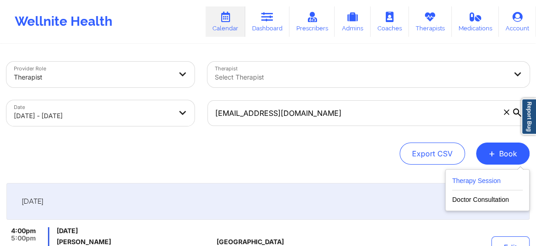
click at [462, 184] on button "Therapy Session" at bounding box center [487, 182] width 70 height 15
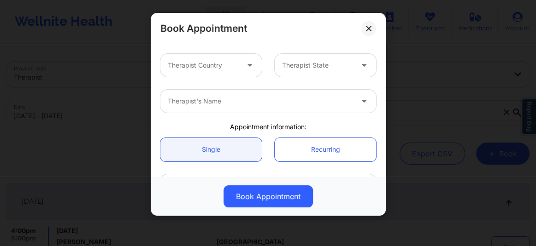
click at [235, 67] on div at bounding box center [203, 65] width 71 height 11
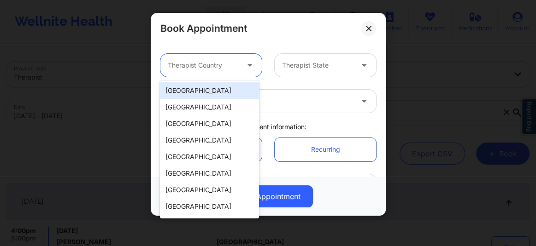
click at [208, 92] on div "[GEOGRAPHIC_DATA]" at bounding box center [209, 90] width 99 height 17
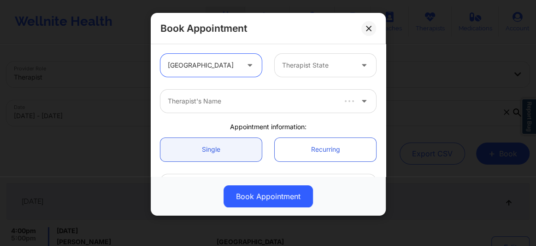
click at [301, 65] on div at bounding box center [317, 65] width 71 height 11
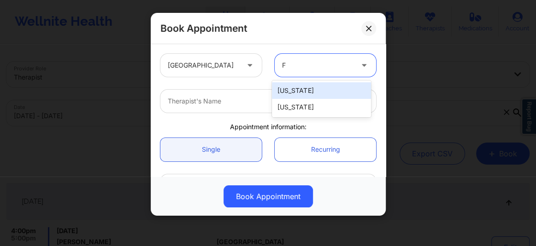
type input "Fl"
click at [279, 96] on div "[US_STATE]" at bounding box center [321, 90] width 99 height 17
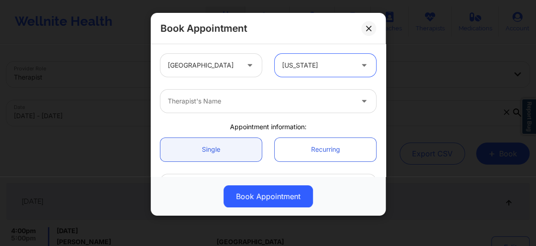
click at [214, 99] on div at bounding box center [260, 101] width 185 height 11
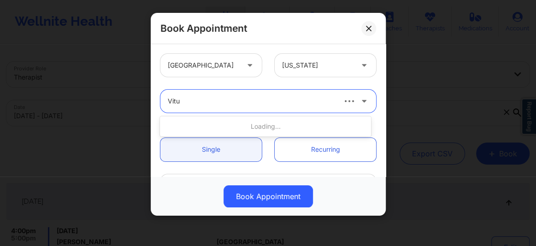
type input "Vitus"
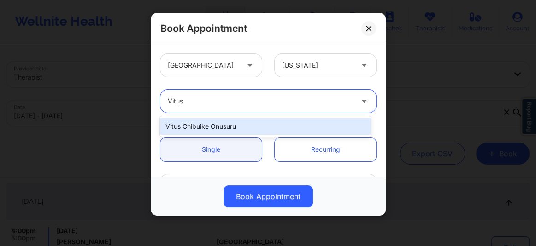
click at [208, 119] on div "Vitus Chibuike Onusuru" at bounding box center [265, 126] width 211 height 17
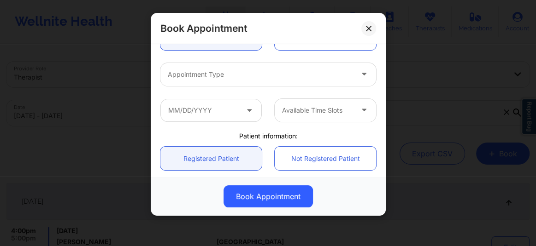
scroll to position [105, 0]
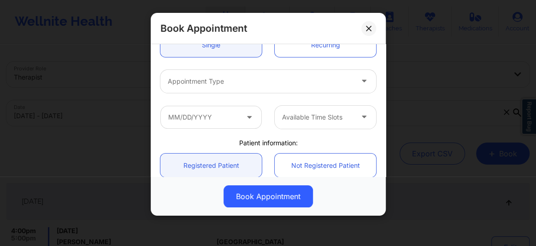
click at [204, 90] on div "Appointment Type" at bounding box center [256, 81] width 193 height 23
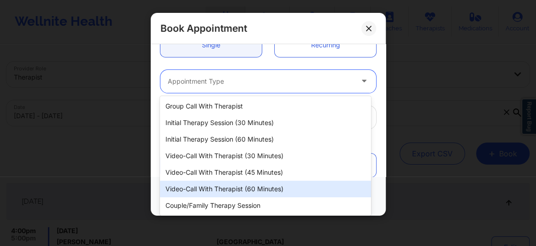
click at [221, 190] on div "Video-Call with Therapist (60 minutes)" at bounding box center [265, 189] width 211 height 17
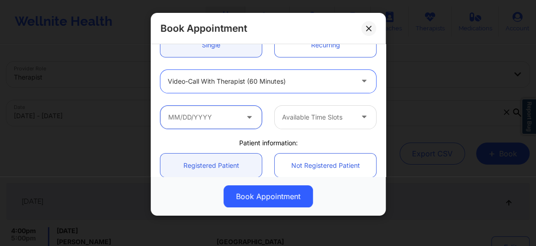
click at [215, 112] on input "text" at bounding box center [210, 117] width 101 height 23
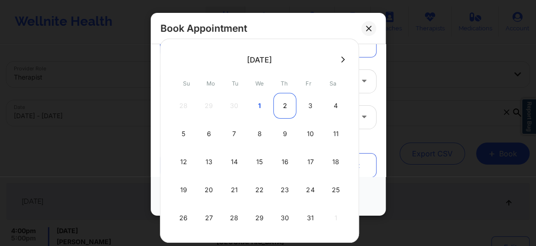
click at [283, 107] on div "2" at bounding box center [284, 106] width 23 height 26
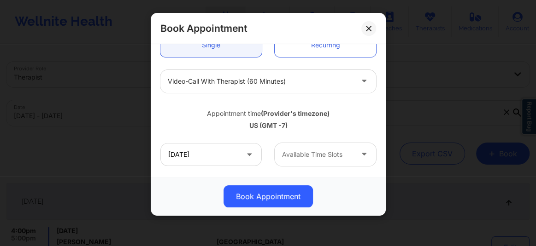
click at [302, 79] on div at bounding box center [260, 81] width 185 height 11
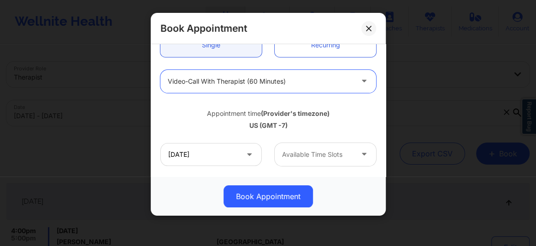
click at [302, 79] on div at bounding box center [260, 81] width 185 height 11
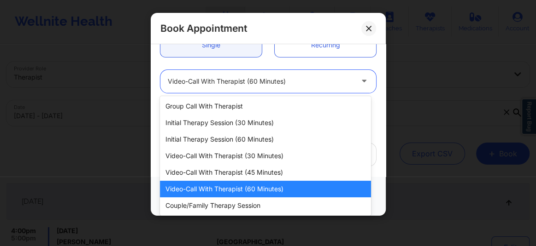
click at [262, 189] on div "Video-Call with Therapist (60 minutes)" at bounding box center [265, 189] width 211 height 17
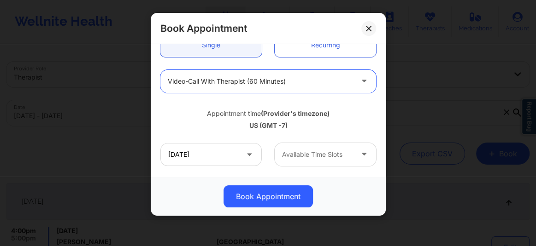
click at [297, 158] on div at bounding box center [317, 154] width 71 height 11
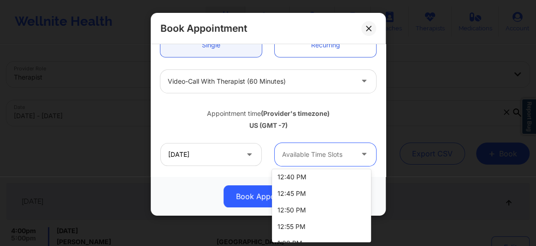
scroll to position [162, 0]
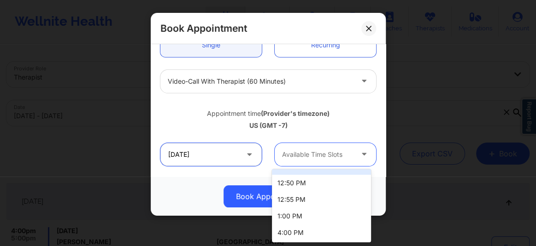
click at [200, 162] on input "[DATE]" at bounding box center [210, 154] width 101 height 23
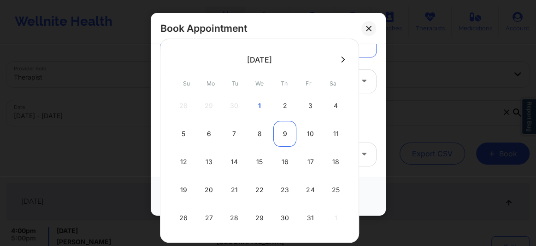
click at [283, 140] on div "9" at bounding box center [284, 134] width 23 height 26
type input "[DATE]"
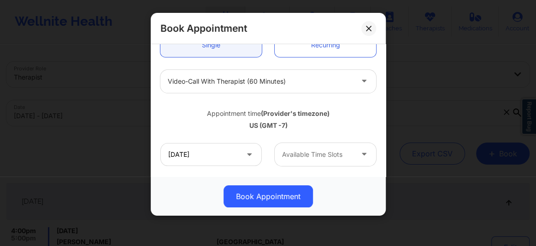
click at [311, 156] on div at bounding box center [317, 154] width 71 height 11
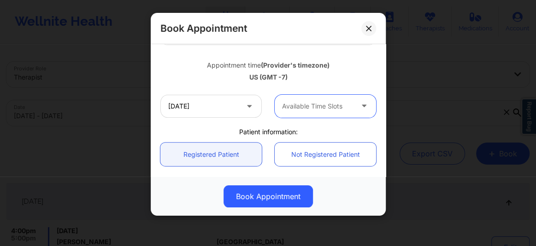
scroll to position [149, 0]
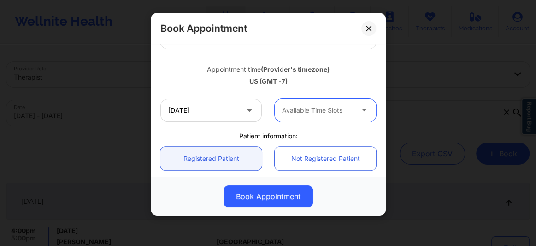
click at [307, 116] on div "Available Time Slots" at bounding box center [313, 110] width 79 height 23
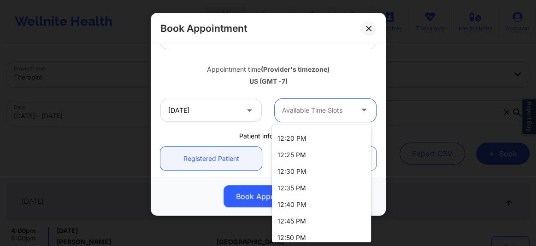
scroll to position [118, 0]
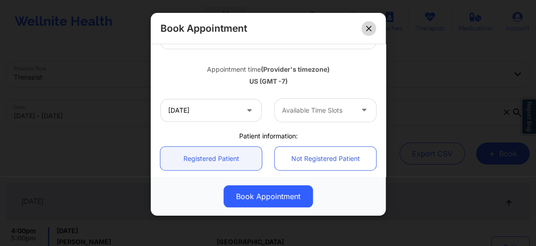
click at [366, 28] on icon at bounding box center [369, 29] width 6 height 6
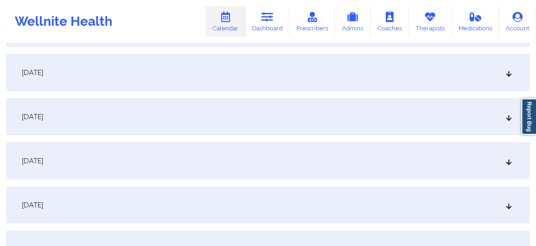
scroll to position [5225, 0]
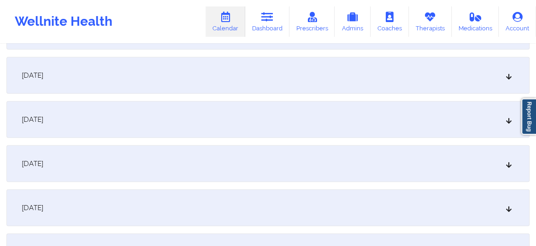
click at [507, 74] on icon at bounding box center [509, 75] width 8 height 6
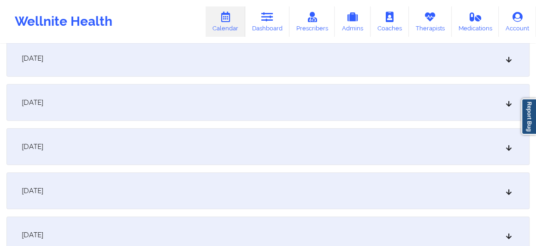
scroll to position [5483, 0]
click at [508, 187] on icon at bounding box center [509, 190] width 8 height 6
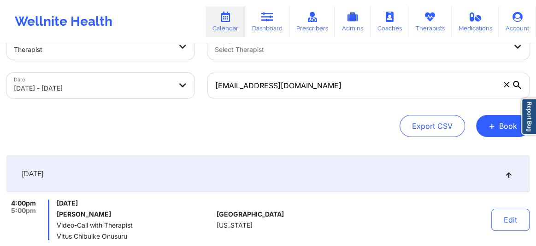
scroll to position [0, 0]
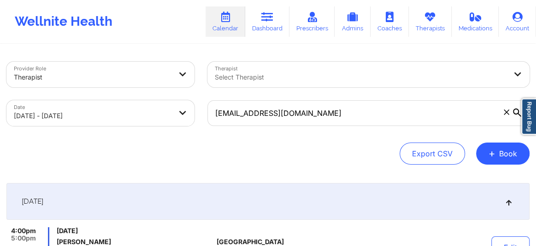
click at [505, 114] on icon at bounding box center [505, 112] width 5 height 5
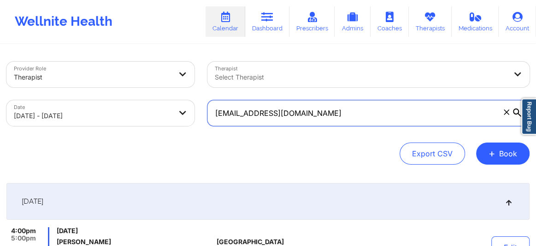
click at [505, 114] on input "[EMAIL_ADDRESS][DOMAIN_NAME]" at bounding box center [368, 113] width 322 height 26
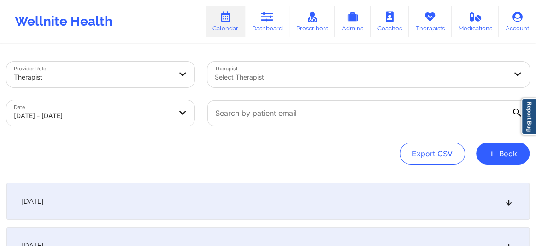
click at [313, 76] on div at bounding box center [361, 77] width 292 height 11
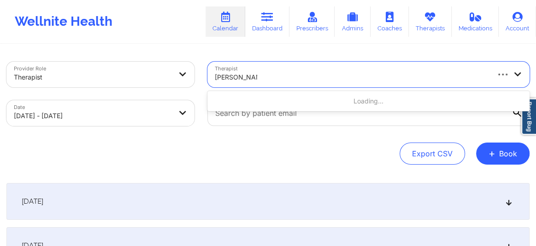
type input "[PERSON_NAME]"
click at [313, 76] on div "[PERSON_NAME]" at bounding box center [361, 77] width 292 height 11
type input "[PERSON_NAME]"
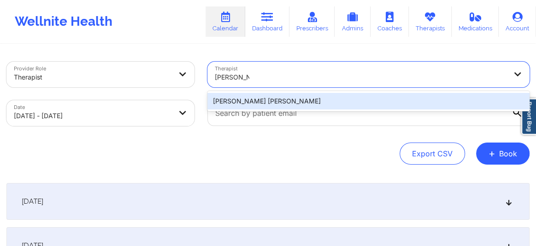
click at [278, 104] on div "[PERSON_NAME] [PERSON_NAME]" at bounding box center [368, 101] width 322 height 17
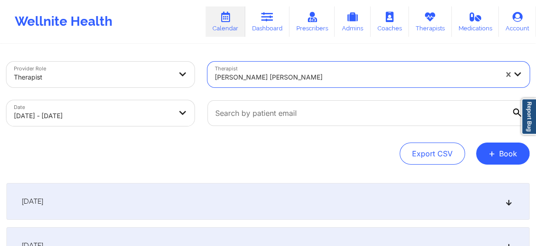
click at [510, 202] on icon at bounding box center [509, 202] width 8 height 6
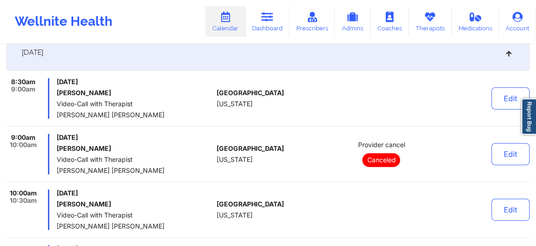
scroll to position [153, 0]
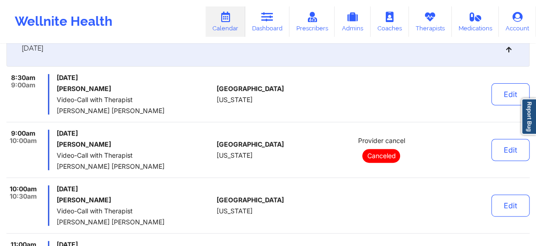
click at [394, 141] on span "Provider cancel" at bounding box center [380, 140] width 47 height 7
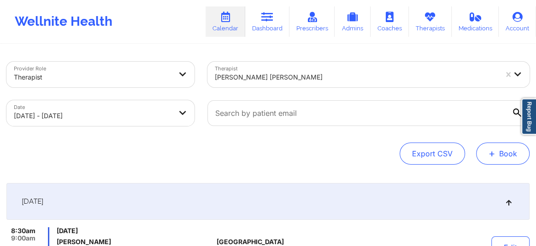
click at [502, 155] on button "+ Book" at bounding box center [502, 154] width 53 height 22
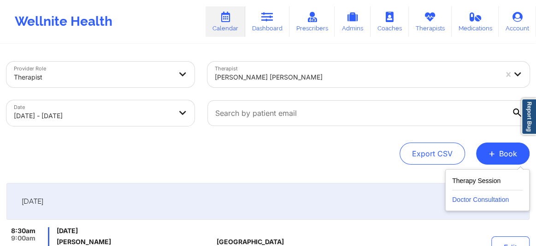
click at [479, 202] on button "Doctor Consultation" at bounding box center [487, 198] width 70 height 15
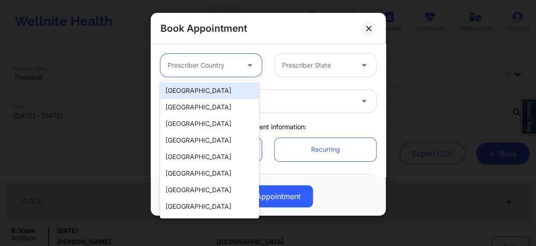
click at [209, 61] on div at bounding box center [203, 65] width 71 height 11
click at [209, 88] on div "[GEOGRAPHIC_DATA]" at bounding box center [209, 90] width 99 height 17
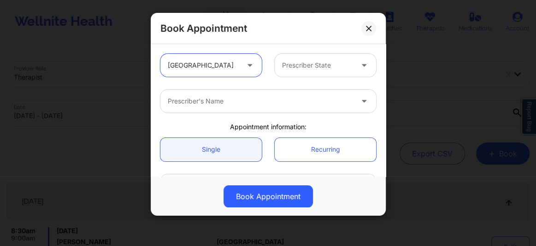
click at [318, 63] on div at bounding box center [317, 65] width 71 height 11
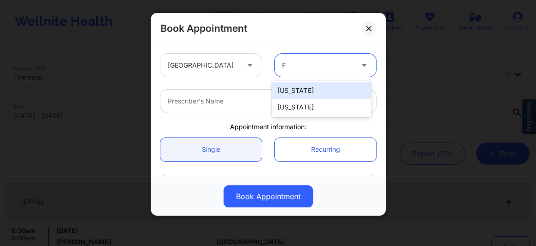
type input "Fl"
click at [288, 91] on div "[US_STATE]" at bounding box center [321, 90] width 99 height 17
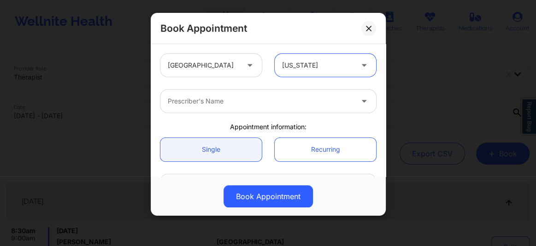
click at [241, 99] on div at bounding box center [260, 101] width 185 height 11
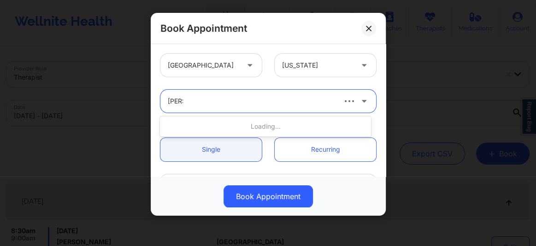
type input "[PERSON_NAME]"
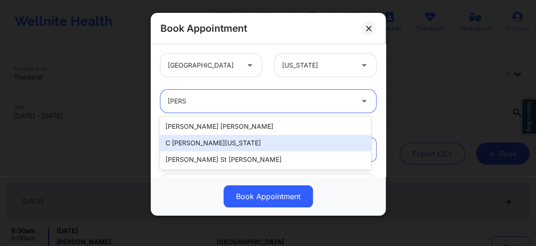
click at [207, 140] on div "C [PERSON_NAME][US_STATE]" at bounding box center [265, 143] width 211 height 17
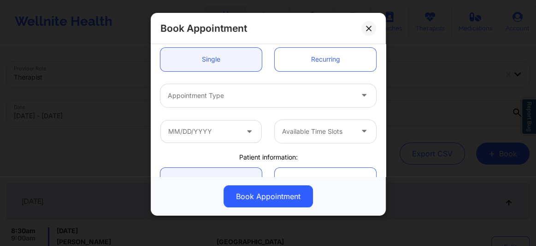
scroll to position [91, 0]
click at [220, 105] on div "Appointment Type" at bounding box center [256, 95] width 193 height 23
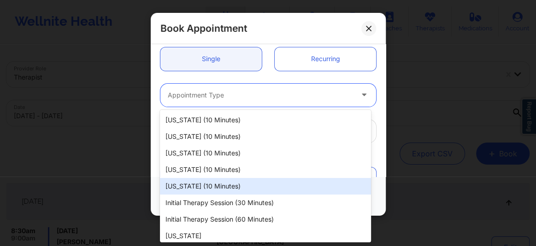
scroll to position [4, 0]
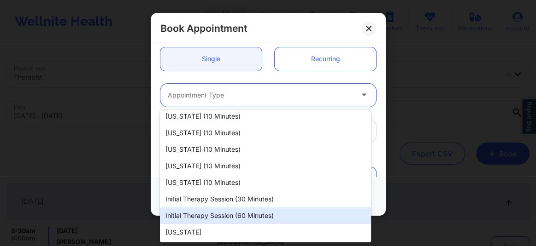
click at [221, 214] on div "Initial Therapy Session (60 minutes)" at bounding box center [265, 216] width 211 height 17
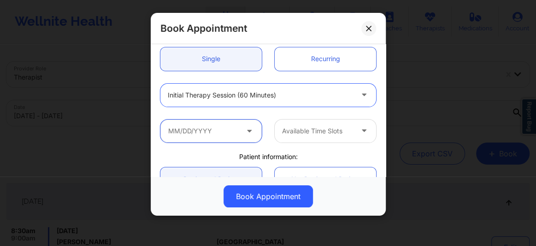
click at [221, 130] on input "text" at bounding box center [210, 131] width 101 height 23
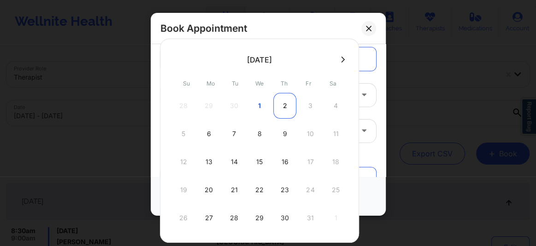
click at [286, 106] on div "2" at bounding box center [284, 106] width 23 height 26
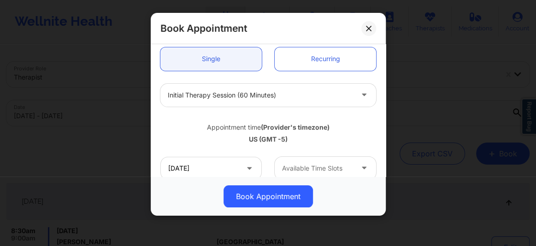
click at [300, 163] on div at bounding box center [317, 168] width 71 height 11
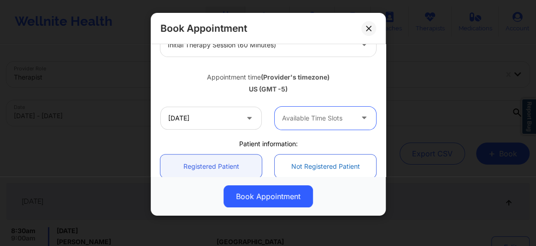
scroll to position [139, 0]
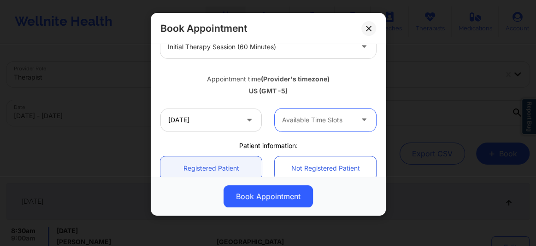
click at [302, 120] on div at bounding box center [317, 120] width 71 height 11
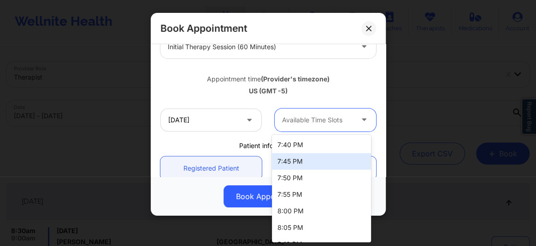
scroll to position [14, 0]
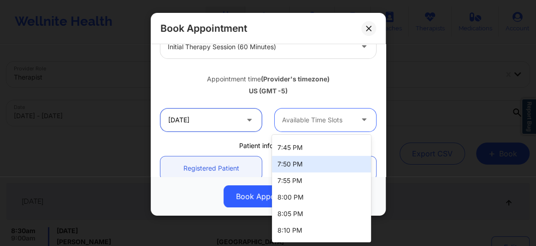
click at [221, 122] on input "[DATE]" at bounding box center [210, 120] width 101 height 23
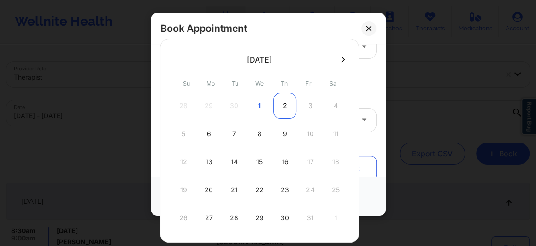
click at [282, 105] on div "2" at bounding box center [284, 106] width 23 height 26
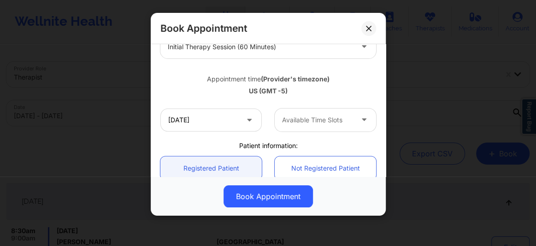
click at [287, 121] on div at bounding box center [317, 120] width 71 height 11
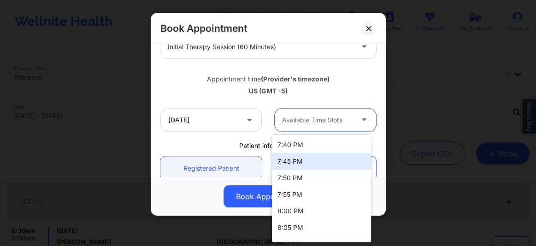
scroll to position [0, 0]
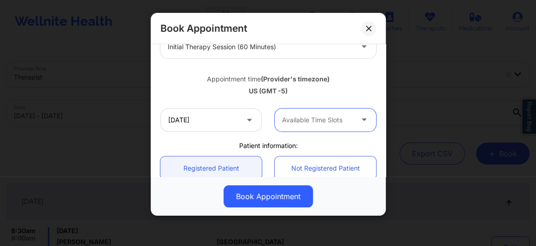
click at [300, 118] on div at bounding box center [317, 120] width 71 height 11
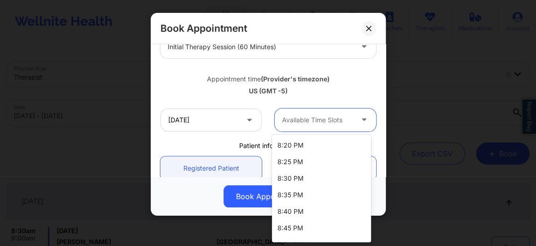
scroll to position [133, 0]
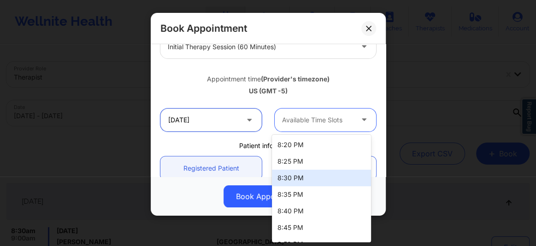
click at [231, 122] on input "[DATE]" at bounding box center [210, 120] width 101 height 23
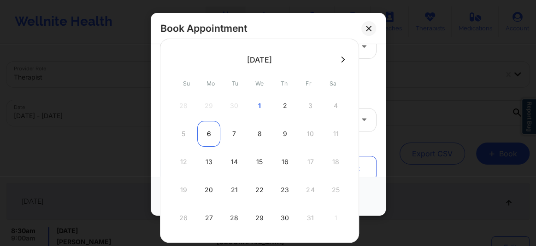
click at [207, 143] on div "6" at bounding box center [208, 134] width 23 height 26
type input "[DATE]"
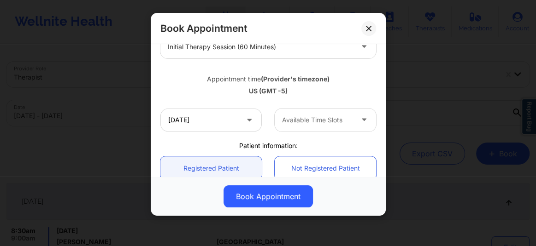
click at [313, 120] on div at bounding box center [317, 120] width 71 height 11
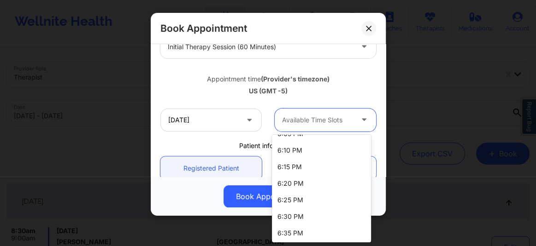
scroll to position [0, 0]
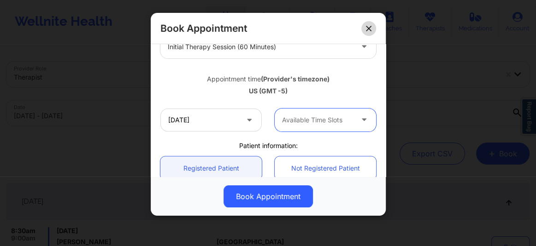
click at [368, 29] on icon at bounding box center [369, 29] width 6 height 6
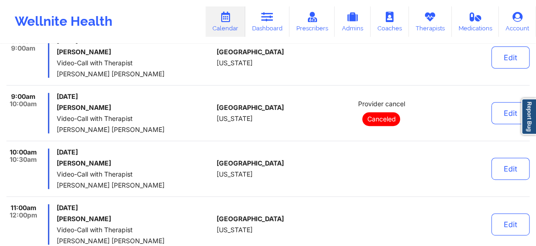
scroll to position [195, 0]
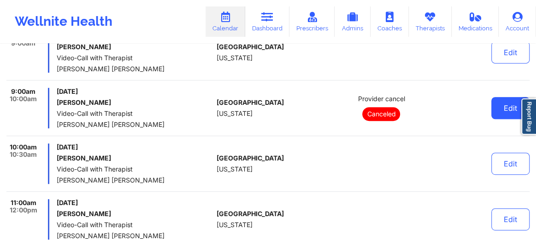
click at [507, 111] on button "Edit" at bounding box center [510, 108] width 38 height 22
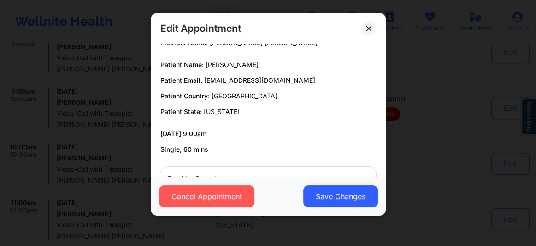
scroll to position [76, 0]
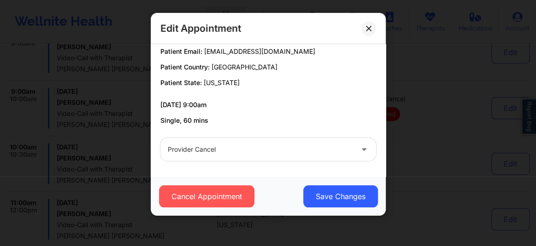
click at [264, 156] on div "Provider cancel" at bounding box center [260, 149] width 185 height 23
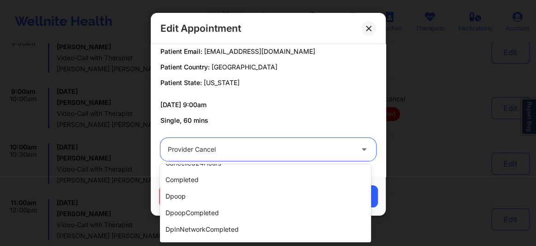
scroll to position [0, 0]
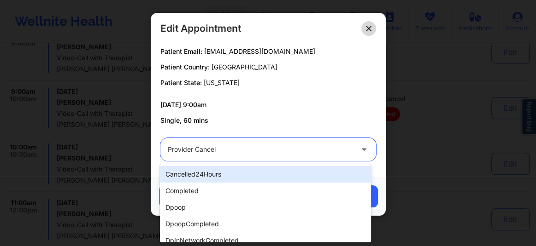
click at [369, 28] on icon at bounding box center [369, 29] width 6 height 6
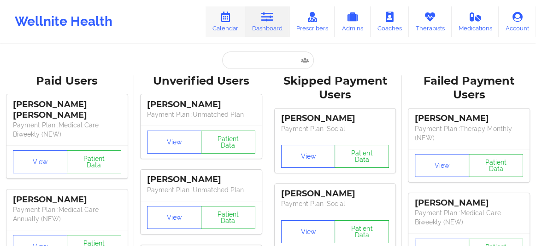
click at [225, 24] on link "Calendar" at bounding box center [225, 21] width 40 height 30
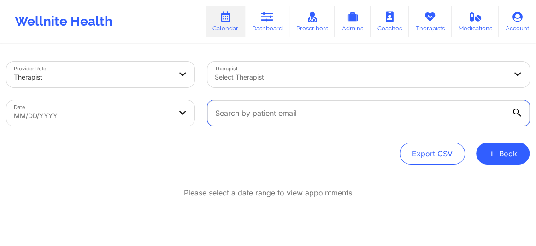
click at [230, 123] on input "text" at bounding box center [368, 113] width 322 height 26
type input "v"
paste input "[EMAIL_ADDRESS][DOMAIN_NAME]"
type input "[EMAIL_ADDRESS][DOMAIN_NAME]"
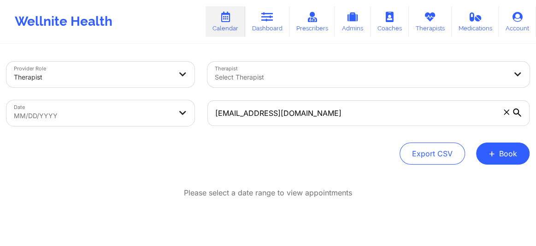
click at [120, 116] on body "Wellnite Health Calendar Dashboard Prescribers Admins Coaches Therapists Medica…" at bounding box center [268, 123] width 536 height 246
select select "2025-8"
select select "2025-9"
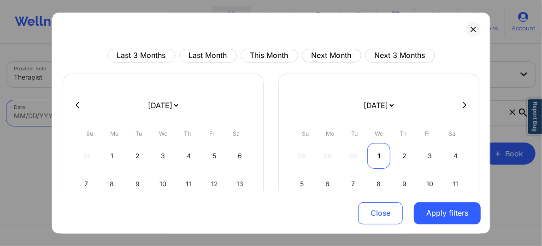
click at [374, 154] on div "1" at bounding box center [378, 156] width 23 height 26
select select "2025-9"
select select "2025-10"
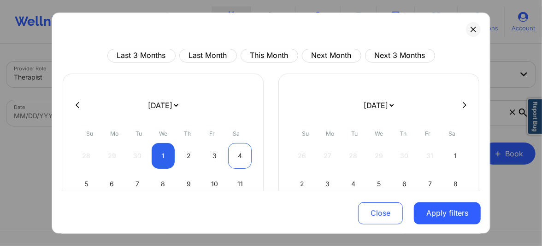
select select "2025-9"
select select "2025-10"
click at [239, 156] on div "4" at bounding box center [239, 156] width 23 height 26
select select "2025-9"
select select "2025-10"
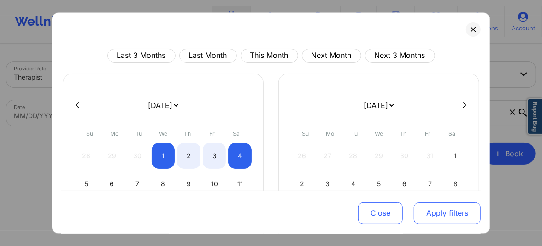
click at [453, 211] on button "Apply filters" at bounding box center [447, 213] width 67 height 22
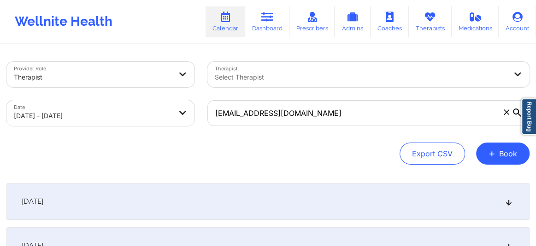
click at [508, 204] on icon at bounding box center [509, 202] width 8 height 6
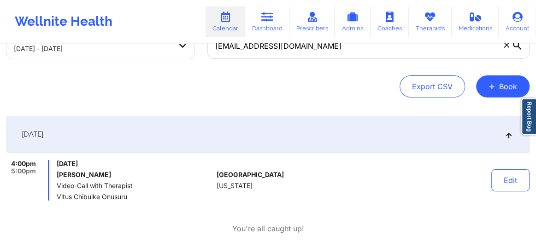
scroll to position [76, 0]
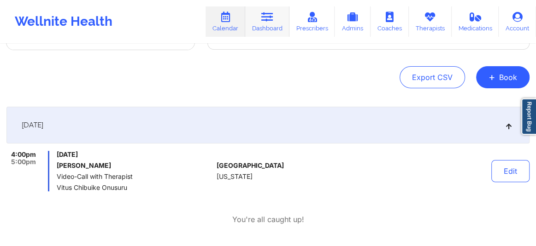
click at [273, 20] on icon at bounding box center [267, 17] width 12 height 10
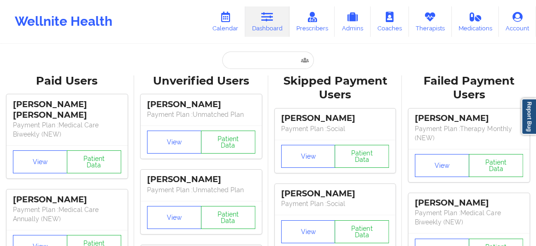
click at [232, 60] on input "text" at bounding box center [267, 61] width 91 height 18
paste input "[EMAIL_ADDRESS][DOMAIN_NAME]"
type input "[EMAIL_ADDRESS][DOMAIN_NAME]"
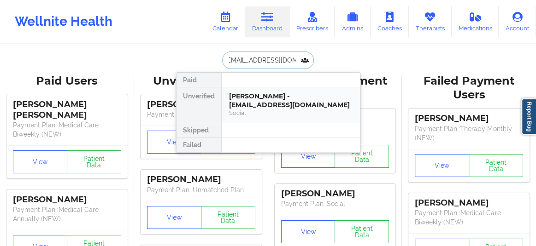
click at [245, 105] on div "[PERSON_NAME] - [EMAIL_ADDRESS][DOMAIN_NAME]" at bounding box center [290, 100] width 123 height 17
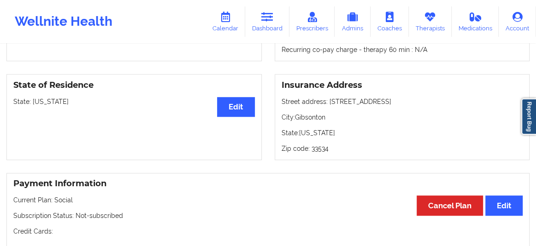
scroll to position [216, 0]
